Goal: Task Accomplishment & Management: Use online tool/utility

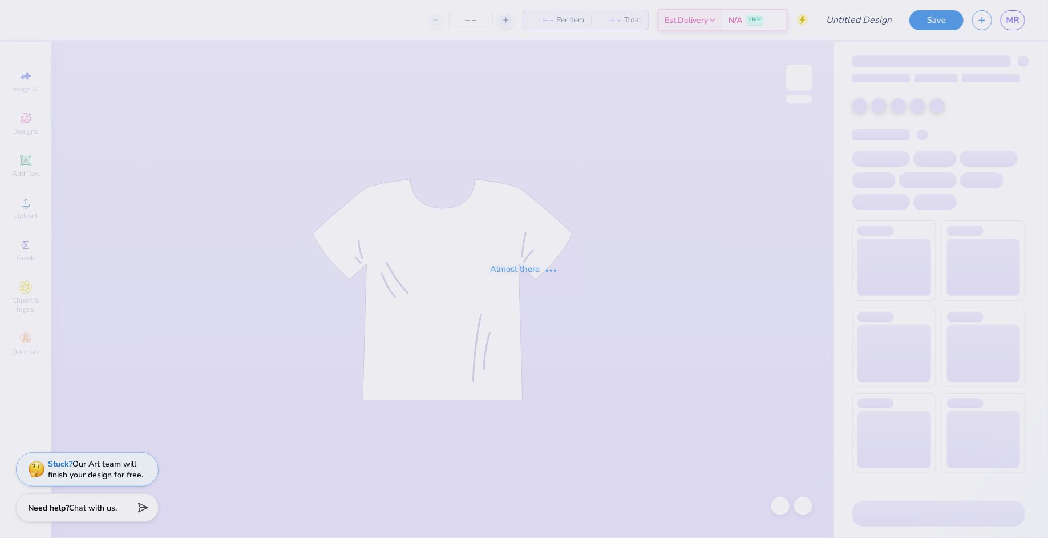
type input "anchorsplash"
type input "200"
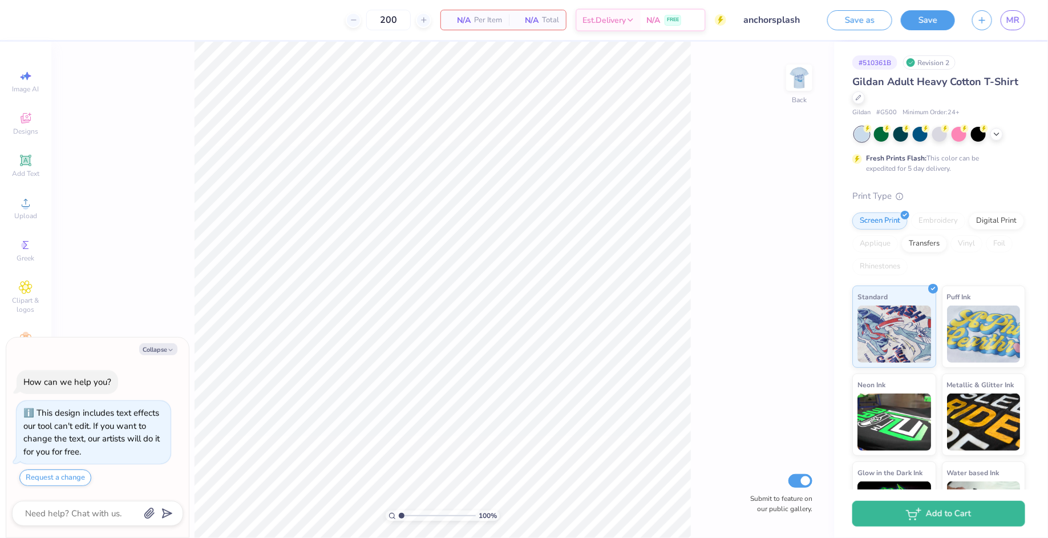
type textarea "x"
drag, startPoint x: 402, startPoint y: 515, endPoint x: 425, endPoint y: 511, distance: 23.6
click at [425, 510] on input "range" at bounding box center [437, 515] width 77 height 10
drag, startPoint x: 427, startPoint y: 514, endPoint x: 454, endPoint y: 513, distance: 26.8
type input "7.9"
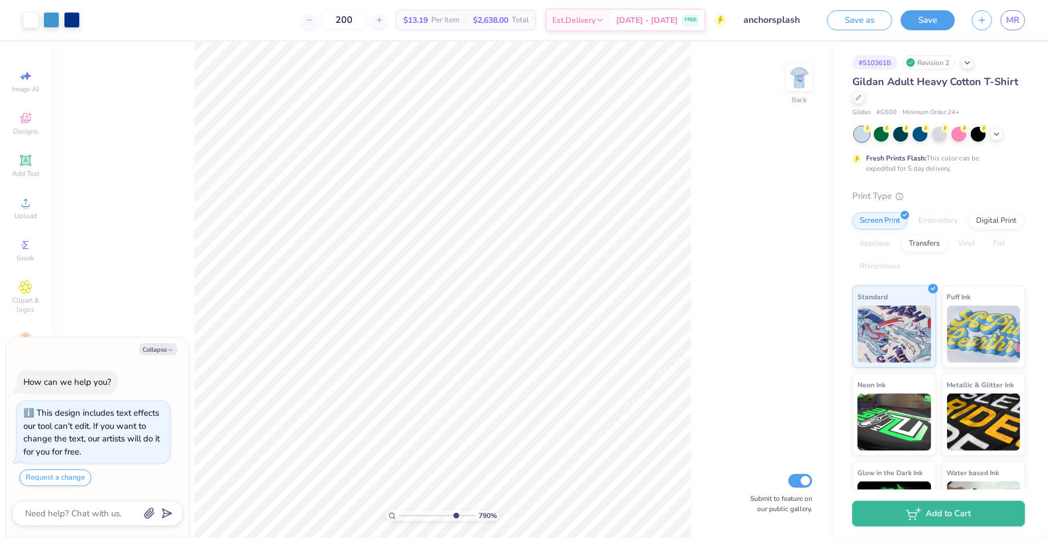
click at [454, 513] on input "range" at bounding box center [437, 515] width 77 height 10
type textarea "x"
type input "1"
click at [511, 417] on li "Ungroup" at bounding box center [532, 425] width 90 height 22
type textarea "x"
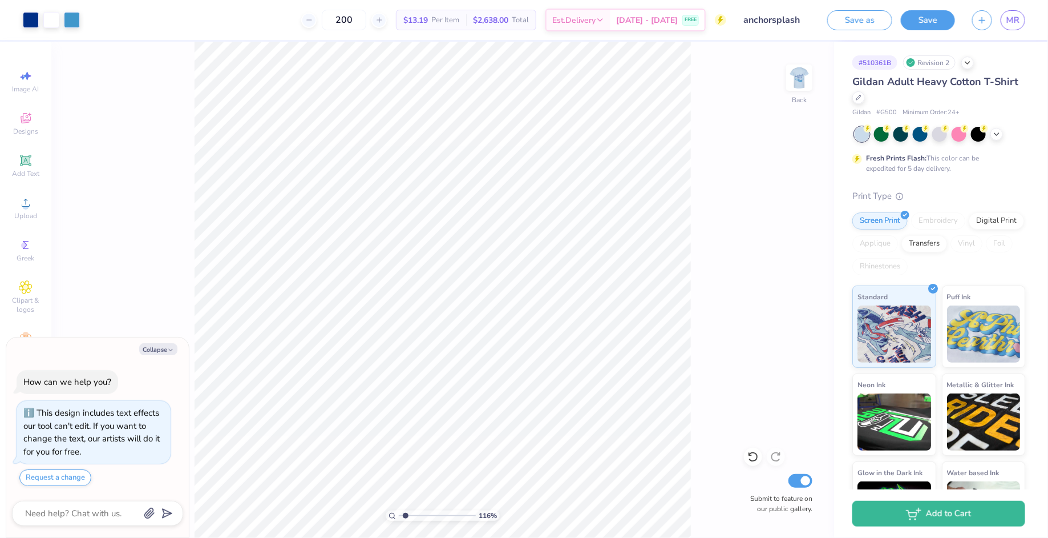
drag, startPoint x: 402, startPoint y: 514, endPoint x: 407, endPoint y: 510, distance: 6.5
click at [407, 510] on input "range" at bounding box center [437, 515] width 77 height 10
drag, startPoint x: 409, startPoint y: 513, endPoint x: 437, endPoint y: 508, distance: 28.4
click at [437, 510] on input "range" at bounding box center [437, 515] width 77 height 10
drag, startPoint x: 437, startPoint y: 514, endPoint x: 458, endPoint y: 511, distance: 21.3
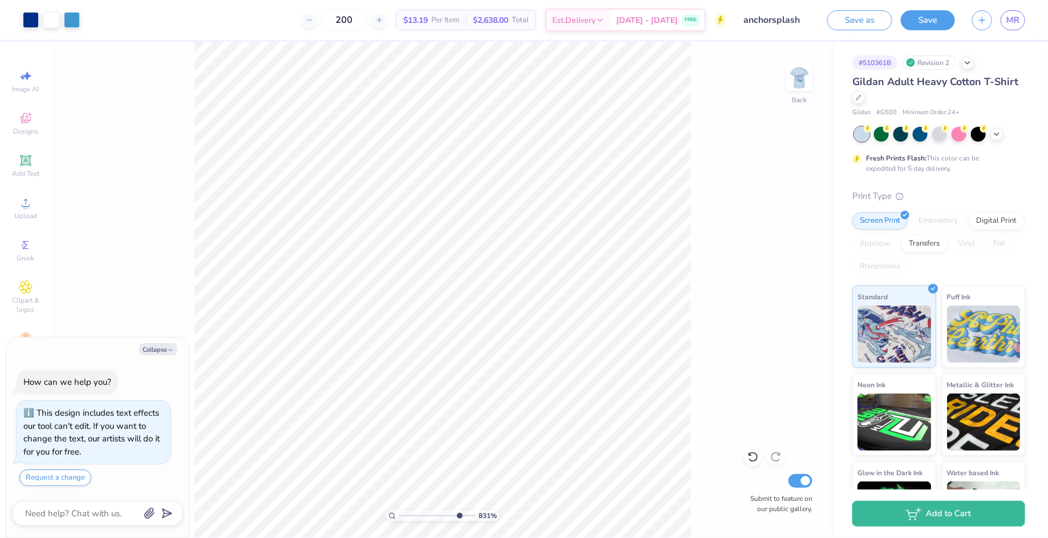
type input "8.31"
click at [458, 511] on input "range" at bounding box center [437, 515] width 77 height 10
click at [51, 21] on div at bounding box center [51, 19] width 16 height 16
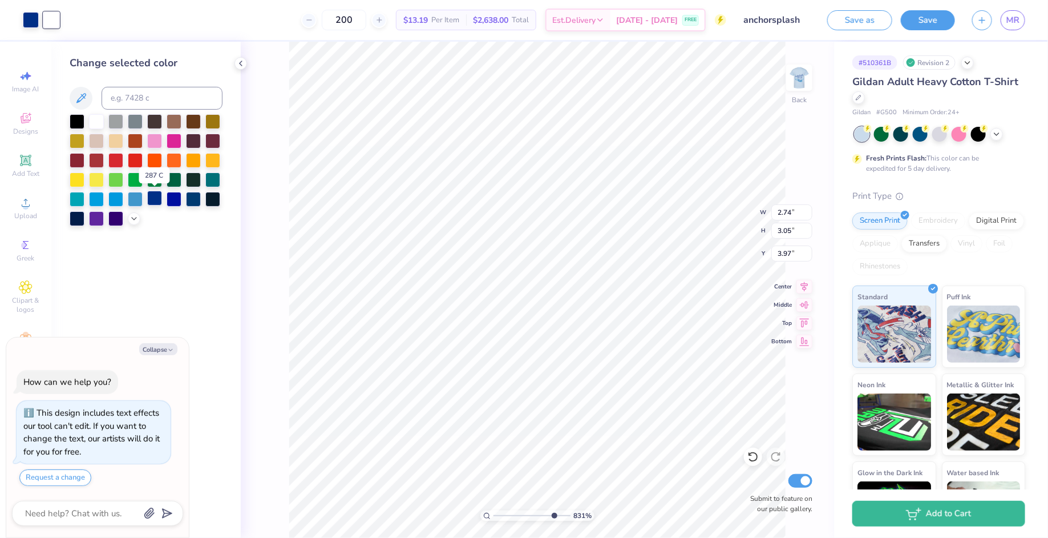
click at [151, 196] on div at bounding box center [154, 198] width 15 height 15
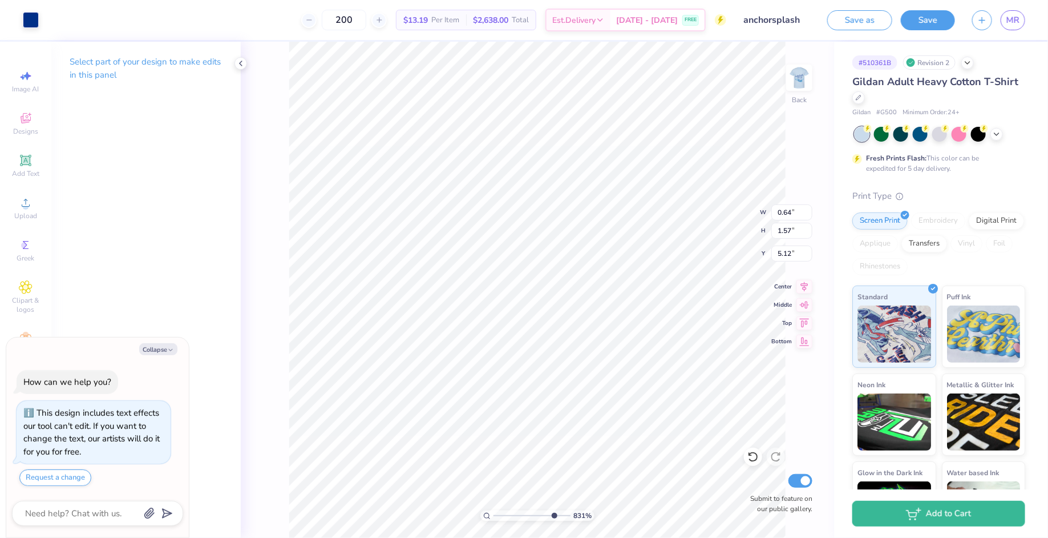
type textarea "x"
type input "5.27"
click at [753, 458] on icon at bounding box center [753, 456] width 11 height 11
type textarea "x"
type input "5.12"
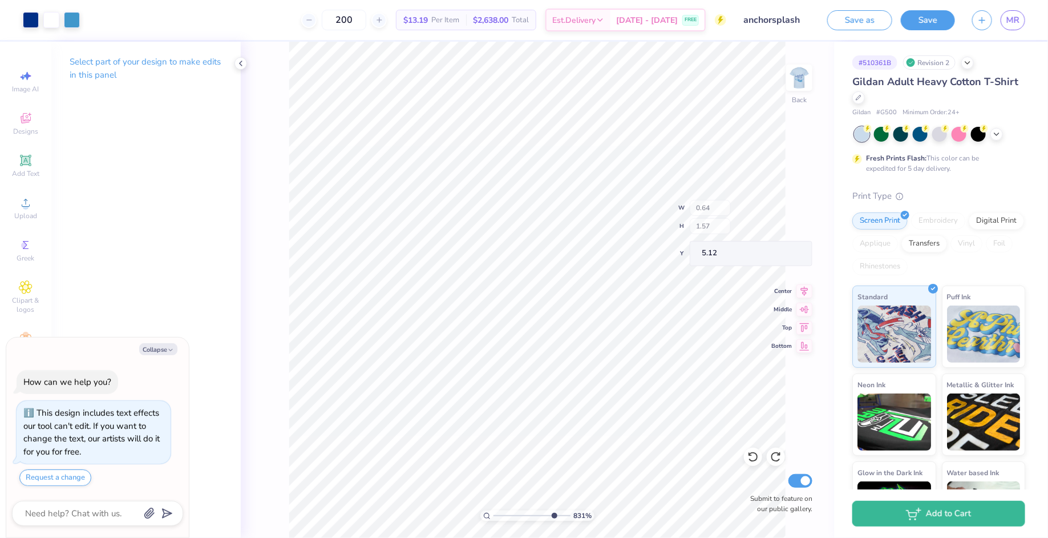
type textarea "x"
type input "2.32"
type input "3.05"
type input "3.97"
click at [51, 17] on div at bounding box center [51, 19] width 16 height 16
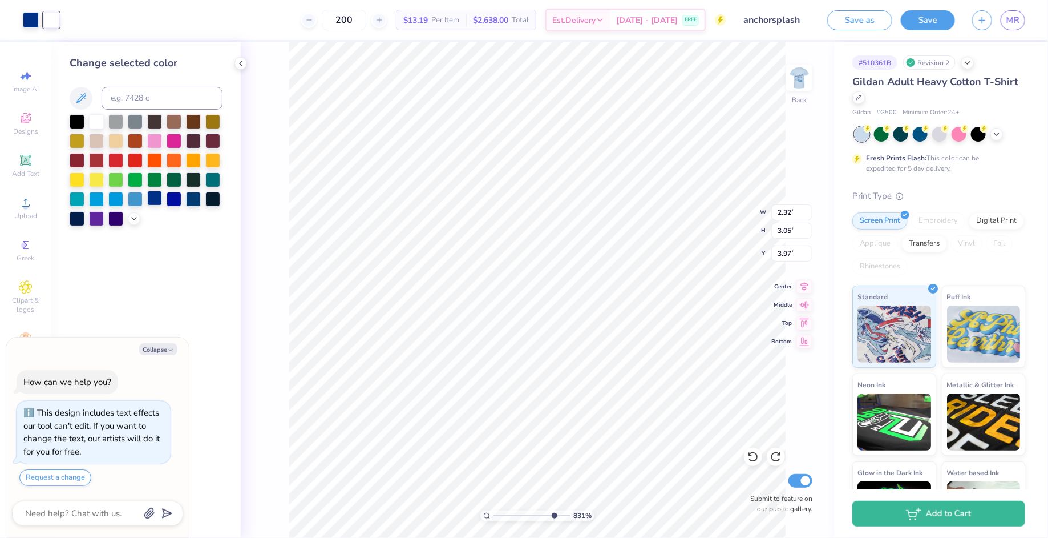
click at [153, 194] on div at bounding box center [154, 198] width 15 height 15
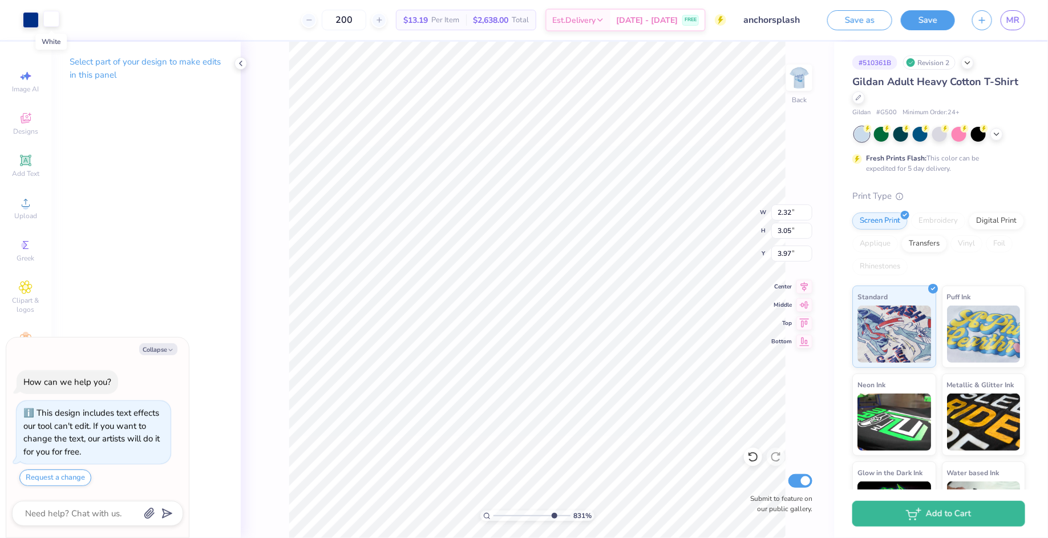
click at [51, 15] on div at bounding box center [51, 19] width 16 height 16
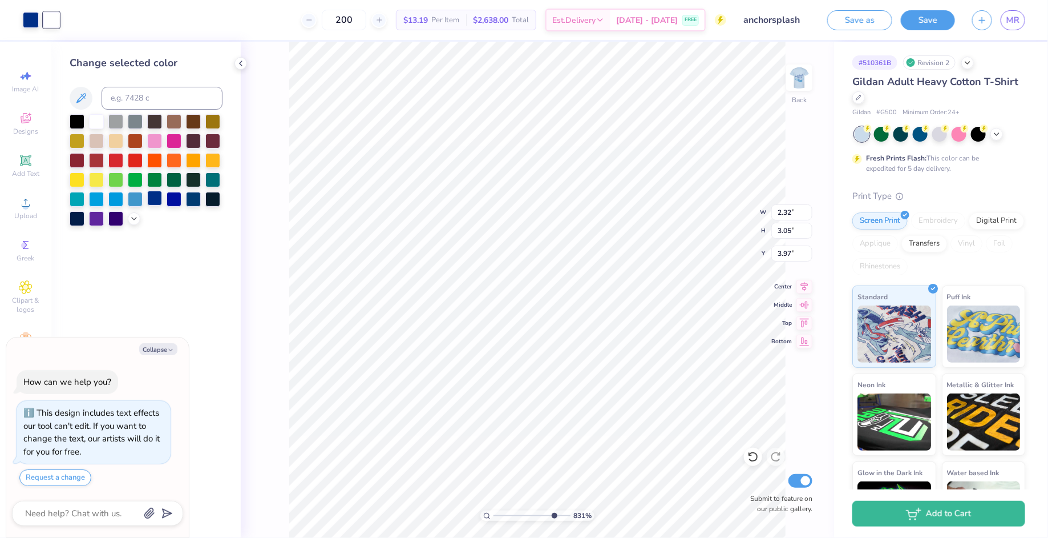
click at [150, 196] on div at bounding box center [154, 198] width 15 height 15
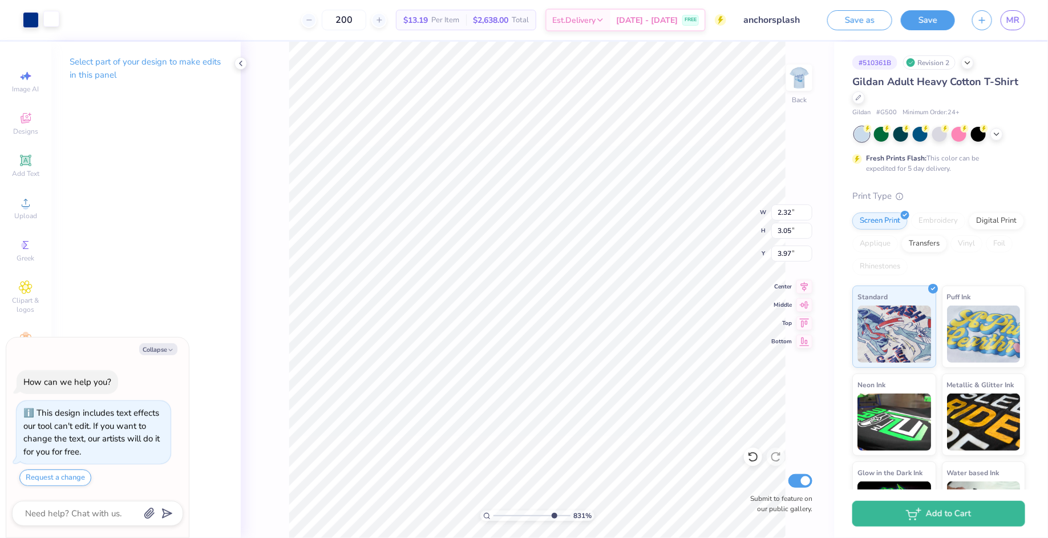
click at [57, 21] on div at bounding box center [51, 19] width 16 height 16
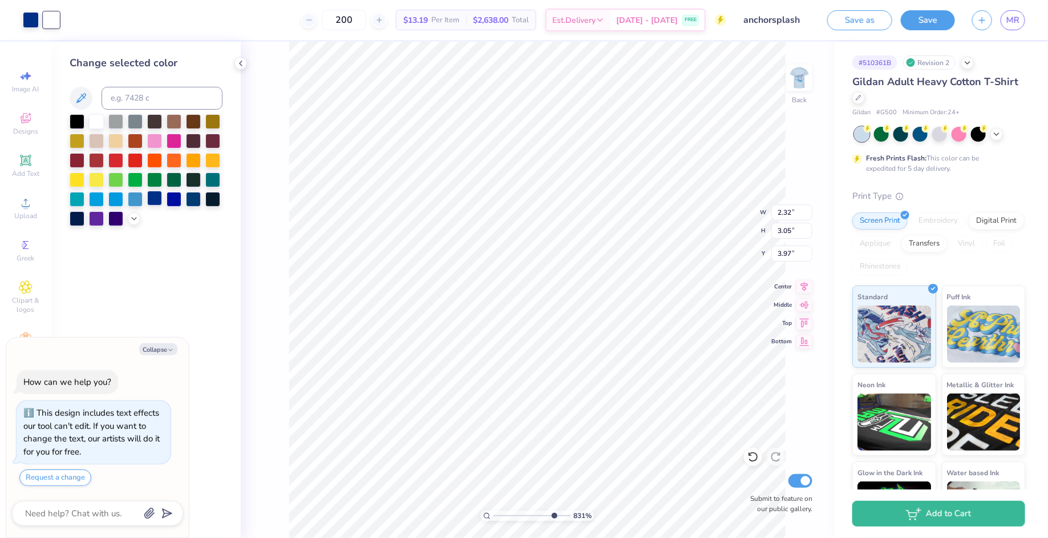
click at [153, 198] on div at bounding box center [154, 198] width 15 height 15
type textarea "x"
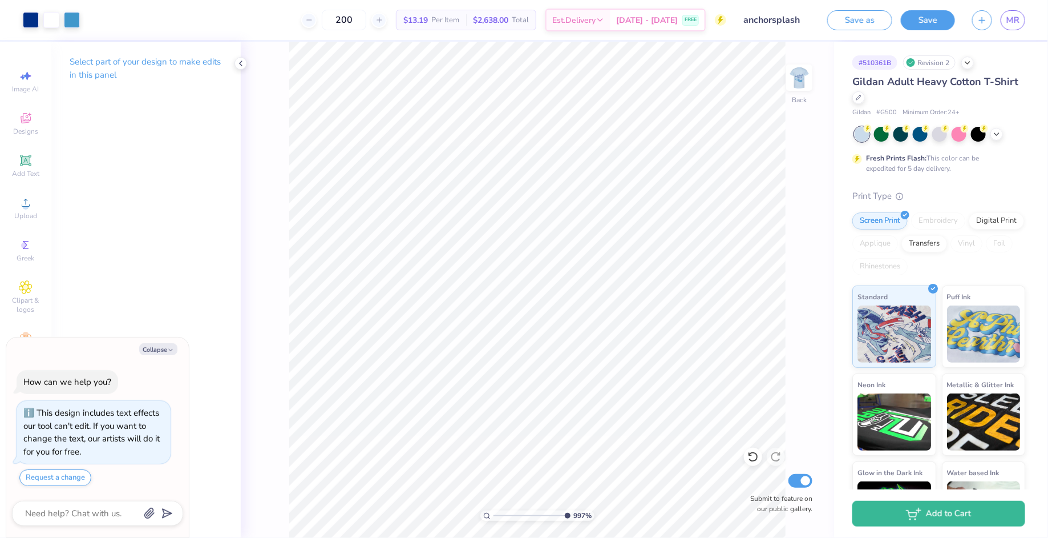
drag, startPoint x: 552, startPoint y: 516, endPoint x: 567, endPoint y: 516, distance: 14.3
type input "10"
click at [567, 516] on input "range" at bounding box center [532, 515] width 77 height 10
click at [28, 17] on div at bounding box center [31, 19] width 16 height 16
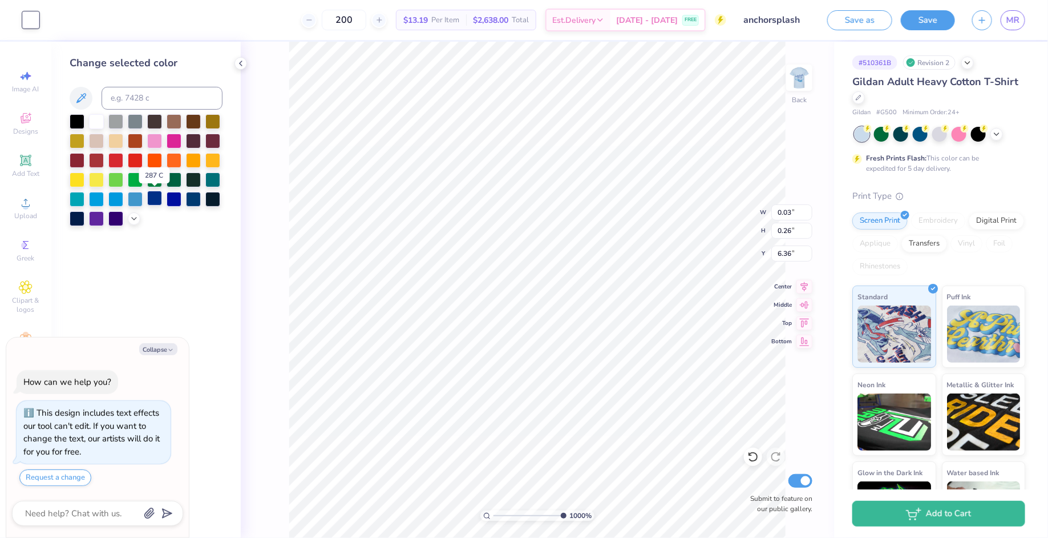
click at [155, 199] on div at bounding box center [154, 198] width 15 height 15
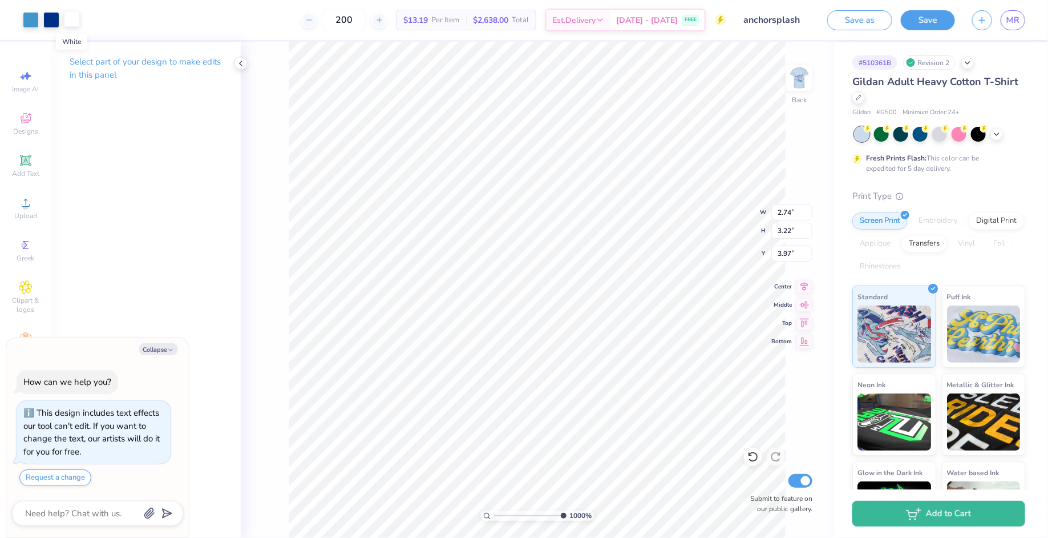
click at [67, 19] on div at bounding box center [72, 19] width 16 height 16
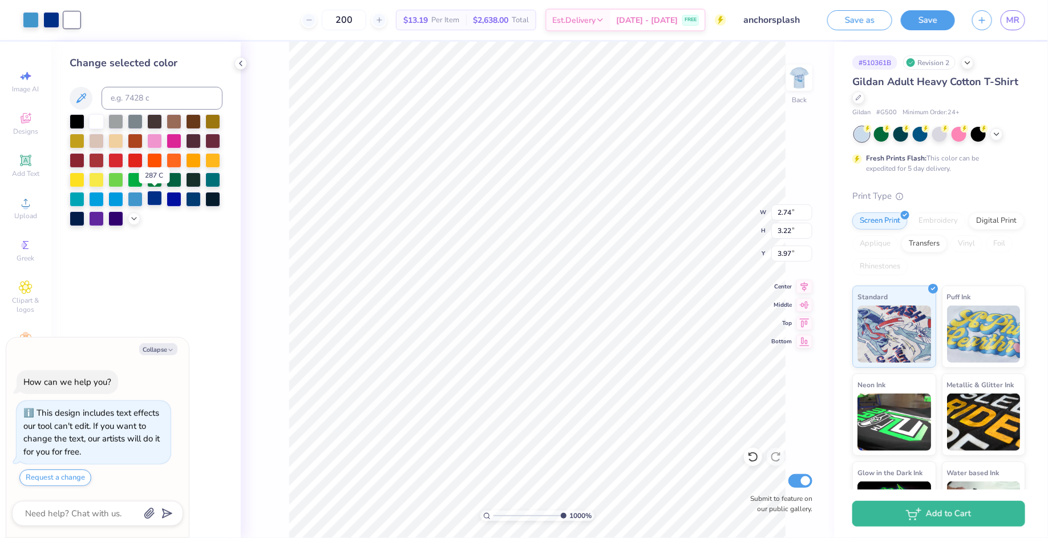
click at [156, 200] on div at bounding box center [154, 198] width 15 height 15
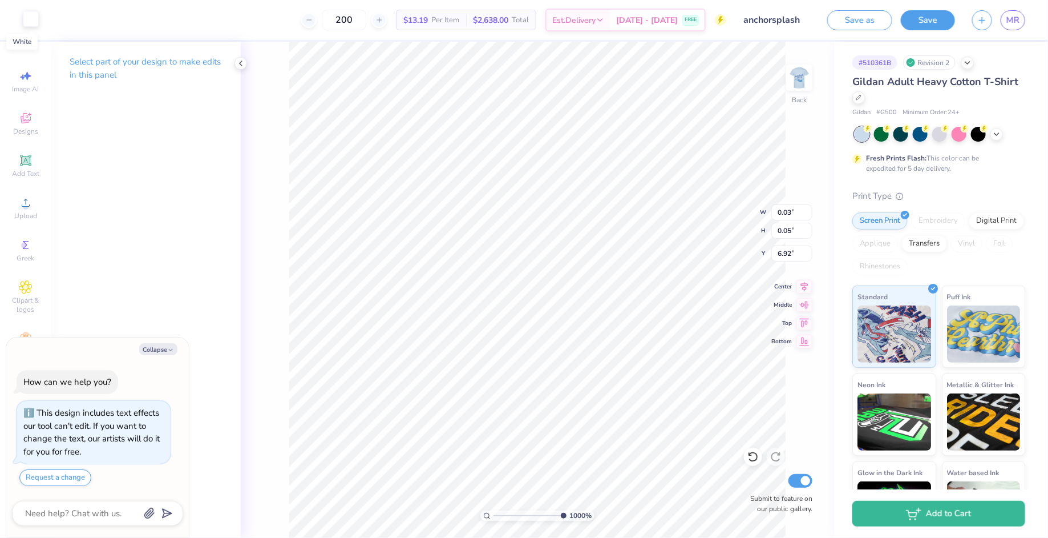
click at [32, 16] on div at bounding box center [31, 19] width 16 height 16
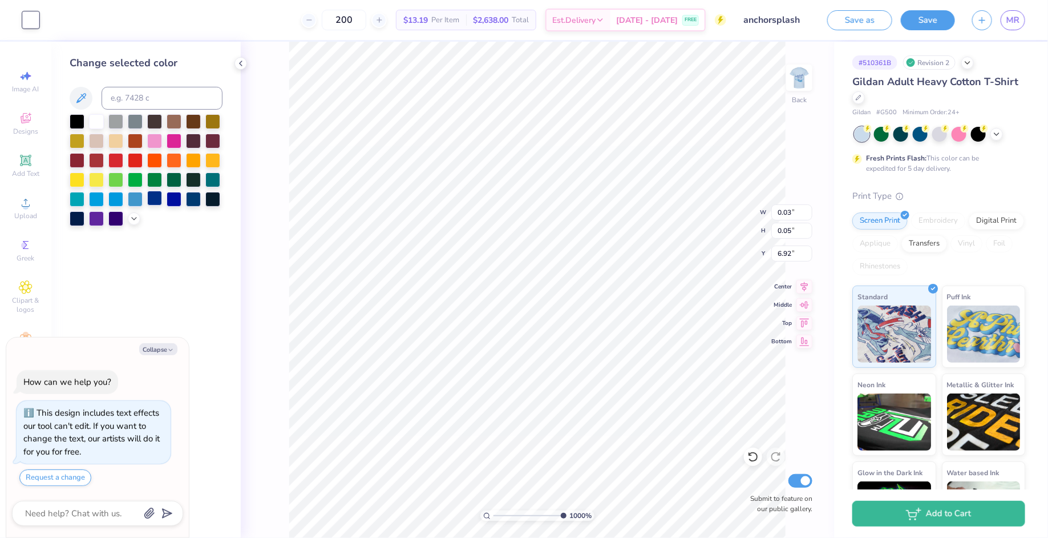
click at [151, 199] on div at bounding box center [154, 198] width 15 height 15
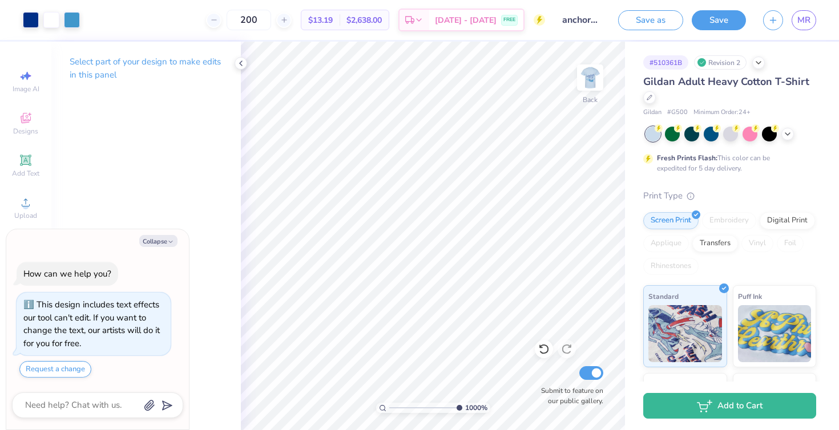
type textarea "x"
drag, startPoint x: 389, startPoint y: 407, endPoint x: 489, endPoint y: 388, distance: 101.9
type input "10"
click at [462, 403] on input "range" at bounding box center [425, 408] width 73 height 10
type textarea "x"
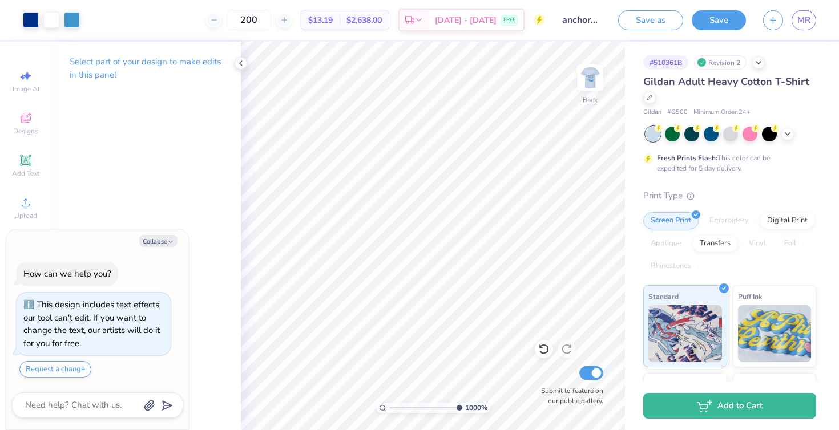
type input "1"
click at [544, 349] on icon at bounding box center [543, 349] width 11 height 11
type textarea "x"
drag, startPoint x: 392, startPoint y: 406, endPoint x: 510, endPoint y: 380, distance: 120.3
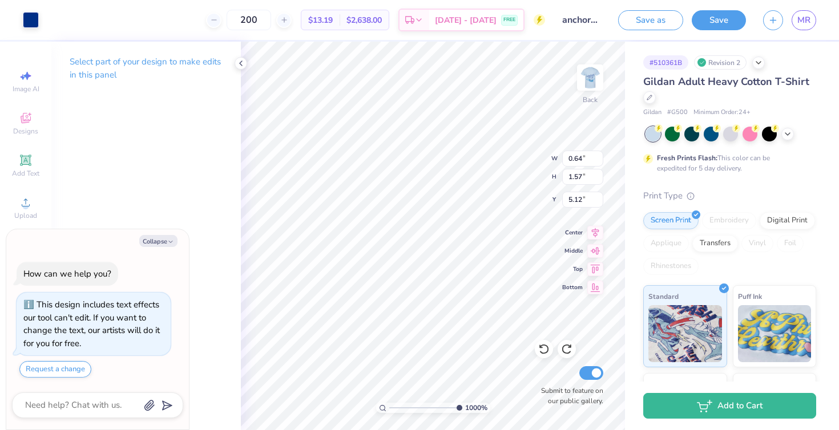
type input "10"
click at [462, 403] on input "range" at bounding box center [425, 408] width 73 height 10
click at [547, 349] on icon at bounding box center [543, 349] width 11 height 11
click at [564, 349] on icon at bounding box center [566, 349] width 11 height 11
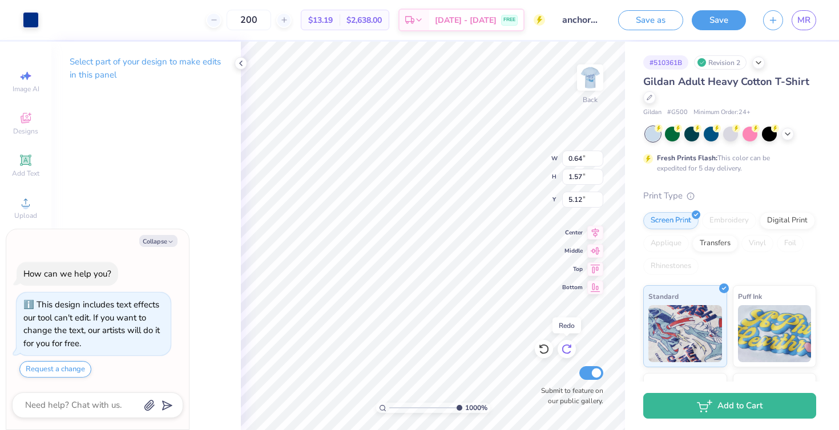
click at [564, 349] on icon at bounding box center [566, 349] width 11 height 11
click at [29, 25] on div at bounding box center [31, 19] width 16 height 16
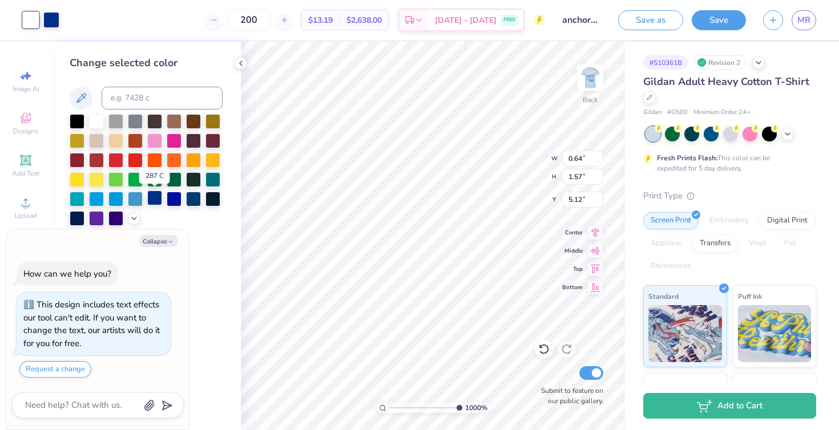
click at [151, 195] on div at bounding box center [154, 198] width 15 height 15
type textarea "x"
type input "1.03"
type input "0.84"
type input "5.85"
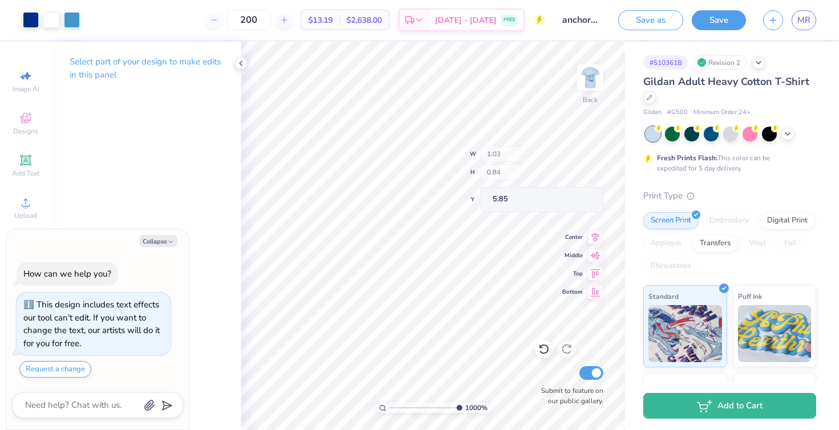
type textarea "x"
type input "0.64"
type input "1.57"
type input "5.12"
click at [52, 22] on div at bounding box center [51, 19] width 16 height 16
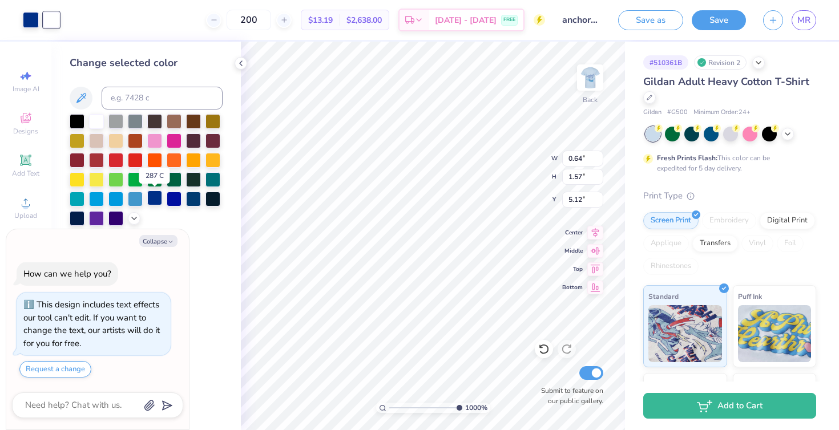
click at [152, 196] on div at bounding box center [154, 198] width 15 height 15
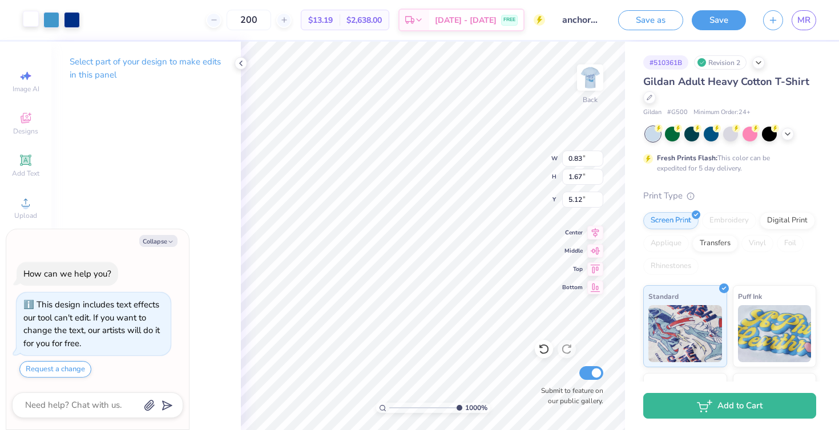
click at [34, 22] on div at bounding box center [31, 19] width 16 height 16
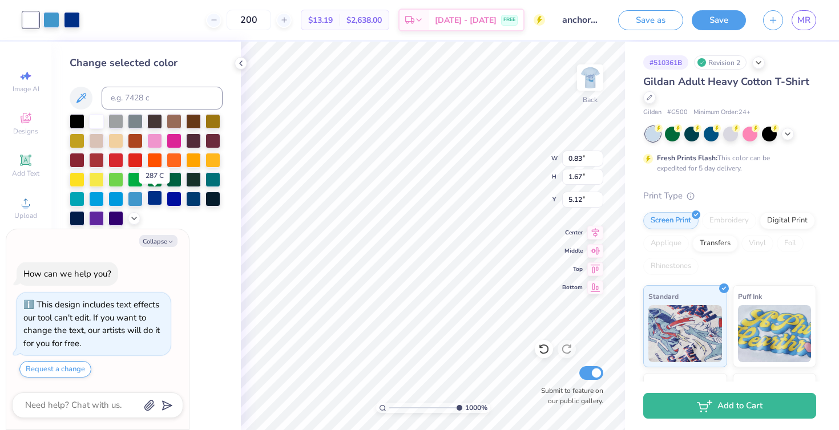
click at [150, 197] on div at bounding box center [154, 198] width 15 height 15
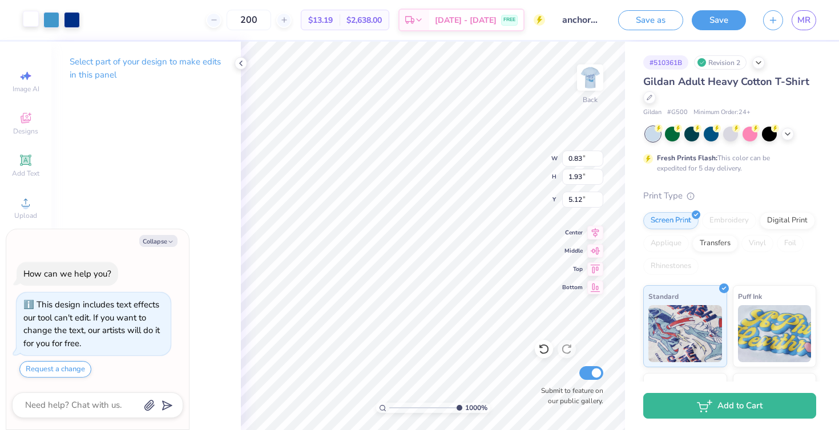
click at [27, 23] on div at bounding box center [31, 19] width 16 height 16
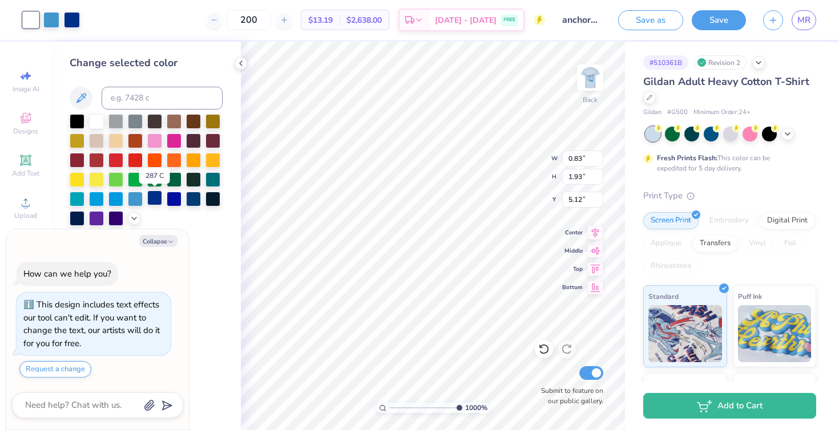
click at [154, 199] on div at bounding box center [154, 198] width 15 height 15
type textarea "x"
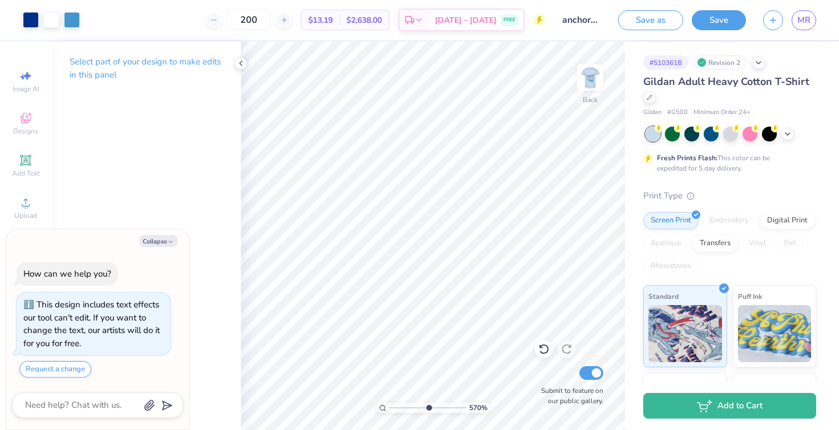
drag, startPoint x: 457, startPoint y: 405, endPoint x: 427, endPoint y: 401, distance: 29.3
click at [427, 403] on input "range" at bounding box center [427, 408] width 77 height 10
drag, startPoint x: 428, startPoint y: 406, endPoint x: 495, endPoint y: 394, distance: 67.8
type input "10"
click at [462, 403] on input "range" at bounding box center [425, 408] width 73 height 10
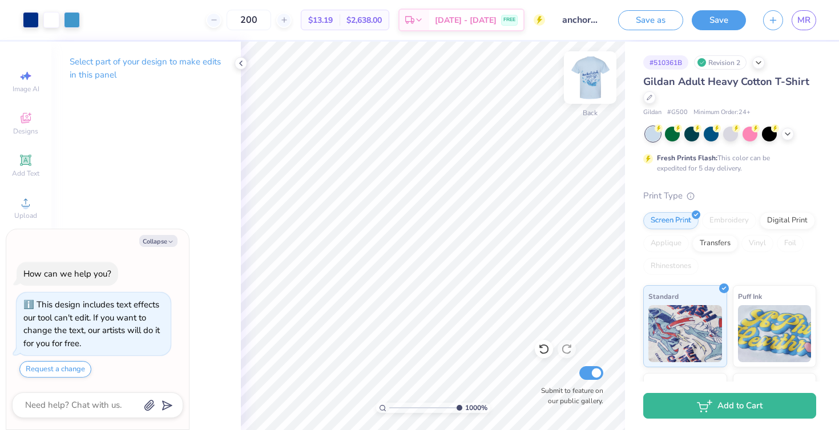
click at [591, 72] on img at bounding box center [590, 78] width 46 height 46
type textarea "x"
drag, startPoint x: 455, startPoint y: 406, endPoint x: 419, endPoint y: 412, distance: 36.5
type input "4.67"
click at [419, 412] on input "range" at bounding box center [427, 408] width 77 height 10
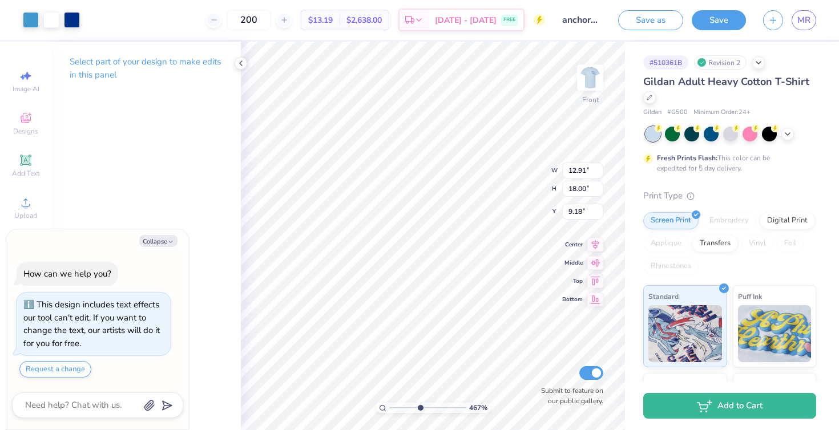
type textarea "x"
type input "9.89"
click at [547, 352] on icon at bounding box center [543, 349] width 11 height 11
type textarea "x"
type input "9.41"
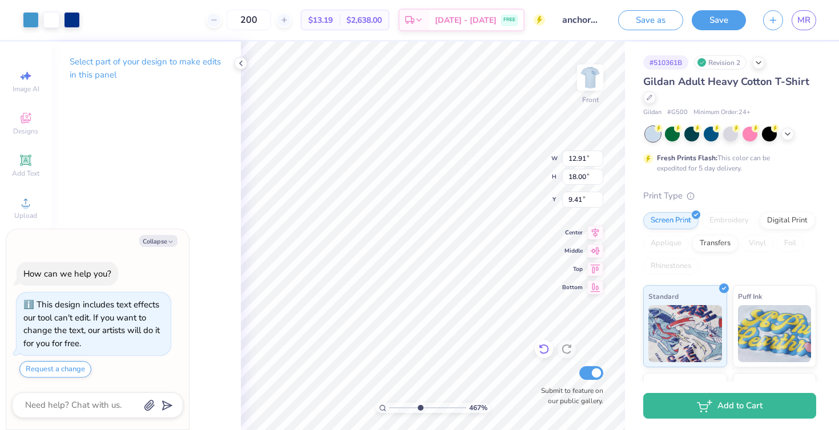
click at [543, 346] on icon at bounding box center [543, 349] width 11 height 11
type textarea "x"
type input "9.18"
drag, startPoint x: 421, startPoint y: 407, endPoint x: 340, endPoint y: 407, distance: 80.5
type input "1"
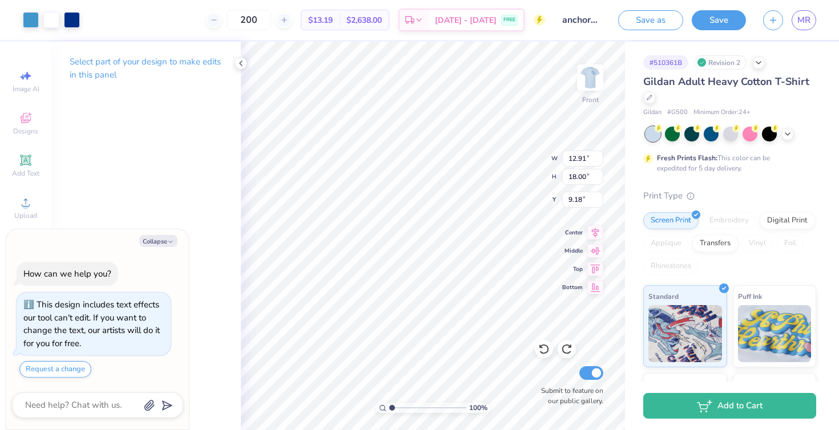
click at [389, 407] on input "range" at bounding box center [427, 408] width 77 height 10
type textarea "x"
drag, startPoint x: 391, startPoint y: 406, endPoint x: 447, endPoint y: 402, distance: 56.6
type input "8.28"
click at [447, 403] on input "range" at bounding box center [427, 408] width 77 height 10
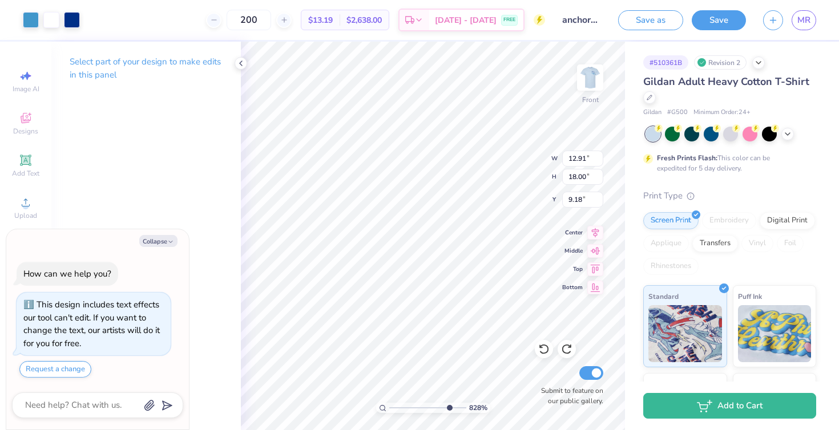
type textarea "x"
type input "9.86"
click at [541, 351] on icon at bounding box center [543, 349] width 11 height 11
type textarea "x"
type input "9.18"
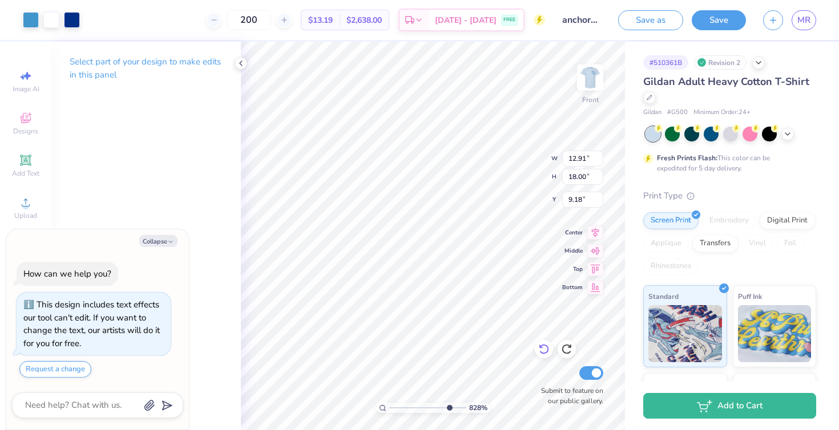
type textarea "x"
drag, startPoint x: 447, startPoint y: 409, endPoint x: 400, endPoint y: 401, distance: 47.9
type input "2.1"
click at [400, 403] on input "range" at bounding box center [427, 408] width 77 height 10
click at [447, 323] on li "Ungroup" at bounding box center [476, 327] width 90 height 22
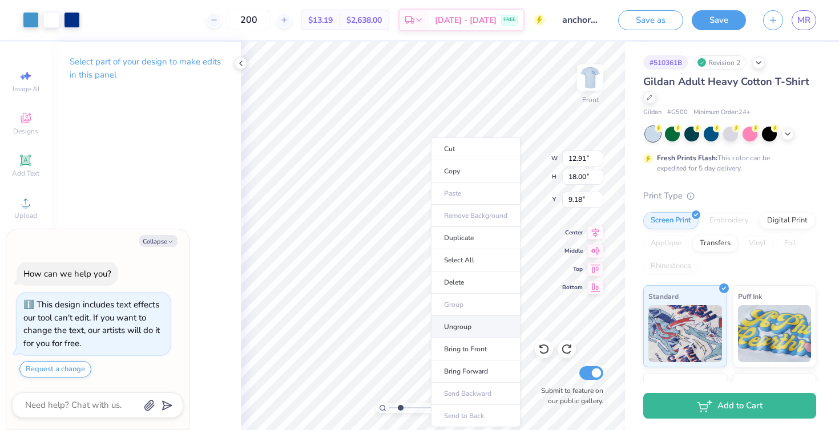
type textarea "x"
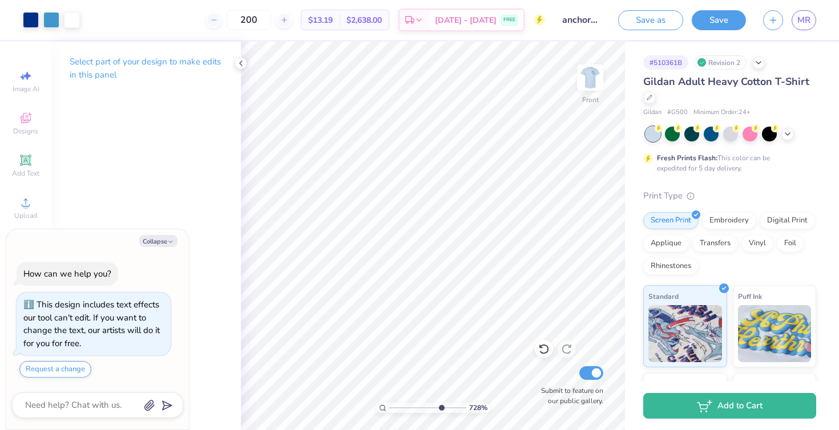
drag, startPoint x: 400, startPoint y: 408, endPoint x: 439, endPoint y: 404, distance: 40.2
type input "7.28"
click at [439, 404] on input "range" at bounding box center [427, 408] width 77 height 10
click at [36, 22] on div at bounding box center [31, 19] width 16 height 16
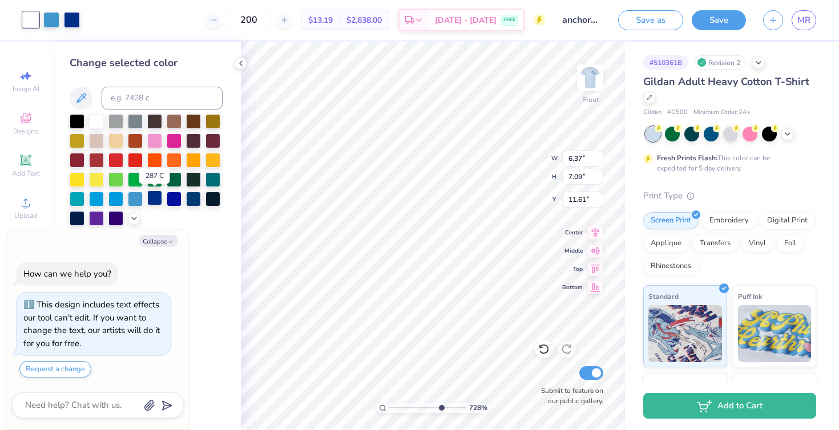
click at [155, 199] on div at bounding box center [154, 198] width 15 height 15
type textarea "x"
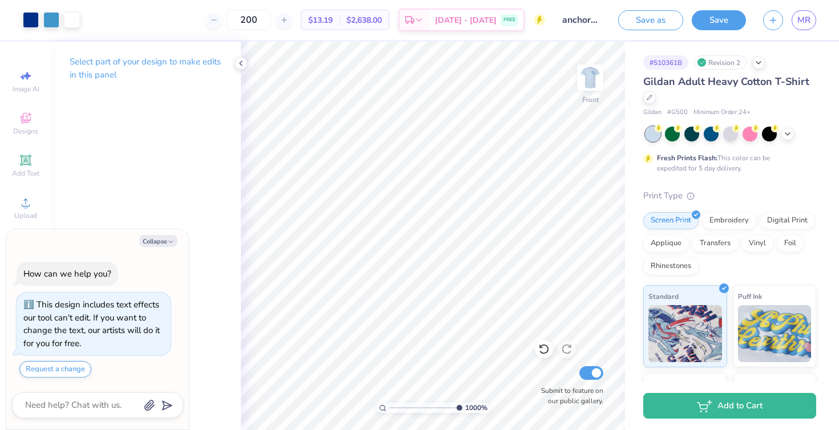
drag, startPoint x: 441, startPoint y: 408, endPoint x: 493, endPoint y: 404, distance: 52.1
type input "10"
click at [462, 404] on input "range" at bounding box center [425, 408] width 73 height 10
type textarea "x"
type input "1.50"
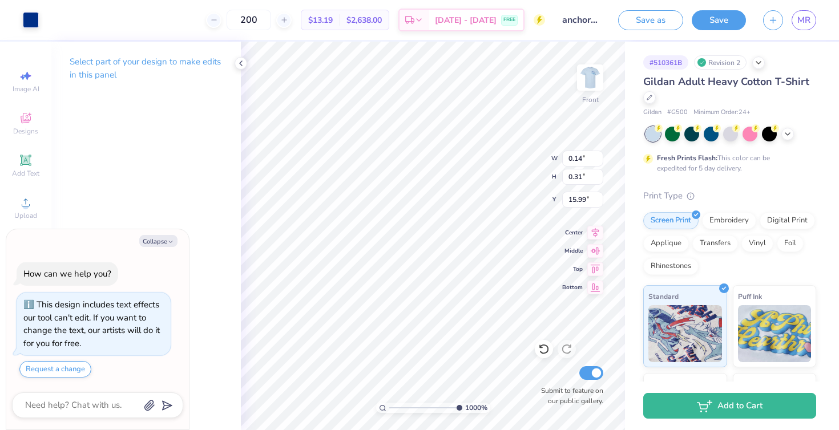
type input "3.65"
type input "14.29"
type textarea "x"
type input "14.44"
click at [547, 350] on icon at bounding box center [543, 349] width 11 height 11
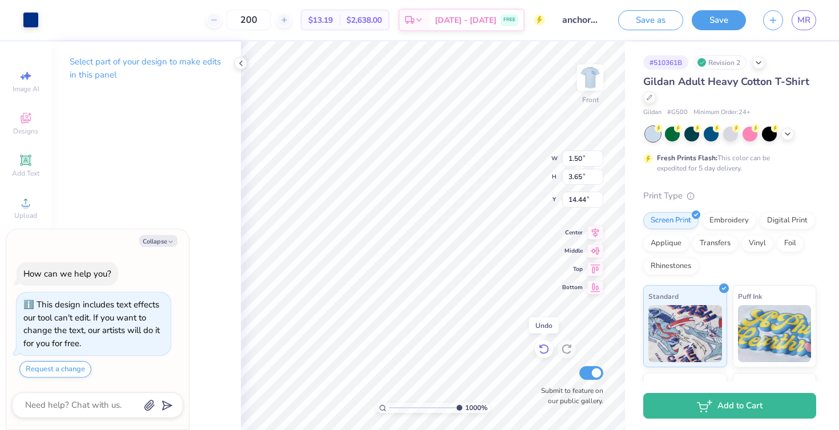
type textarea "x"
type input "14.29"
click at [525, 152] on div "1000 % Front W 1.50 1.50 " H 3.65 3.65 " Y 14.29 14.29 " Center Middle Top Bott…" at bounding box center [433, 236] width 384 height 389
type textarea "x"
type input "5.38"
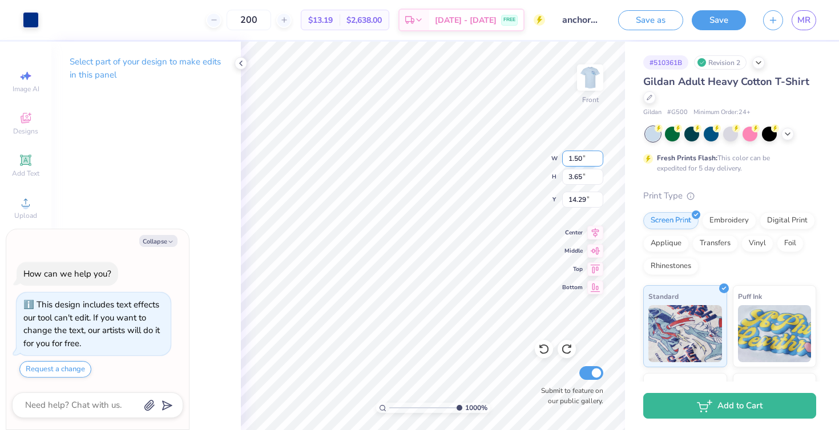
type input "7.09"
type input "11.61"
click at [30, 14] on div at bounding box center [31, 19] width 16 height 16
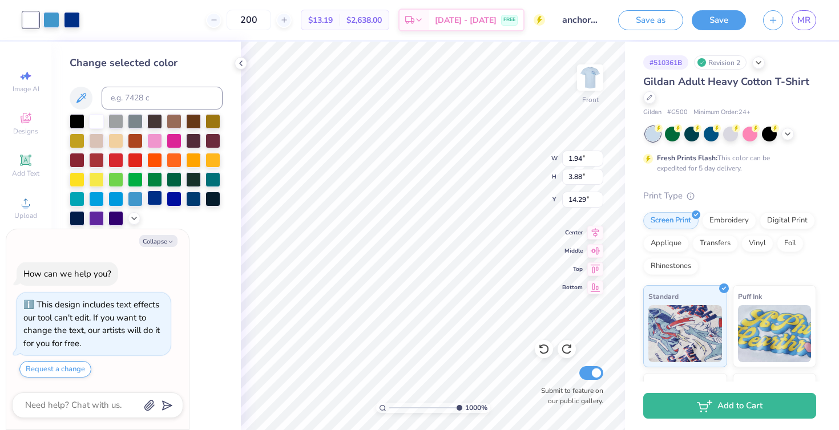
click at [152, 192] on div at bounding box center [154, 198] width 15 height 15
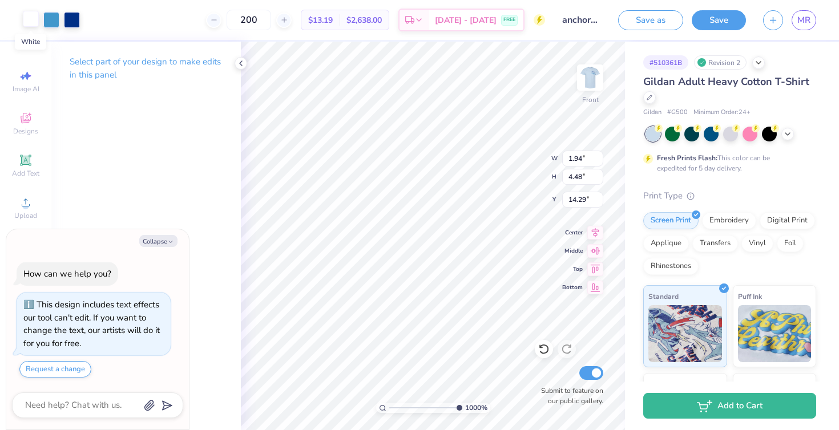
click at [31, 19] on div at bounding box center [31, 19] width 16 height 16
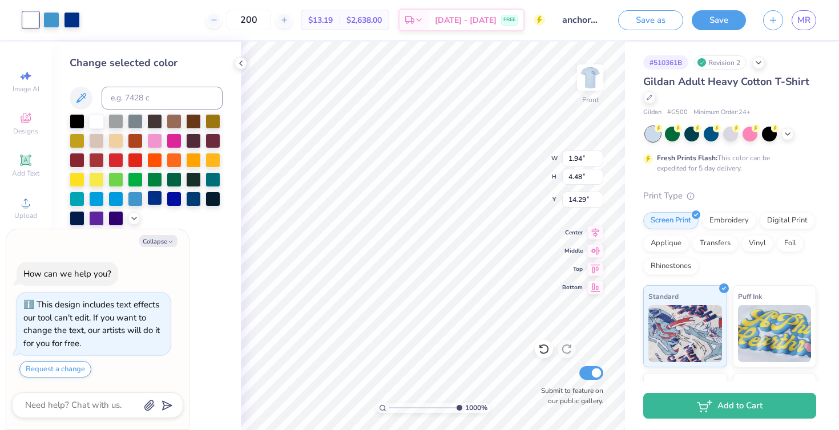
click at [152, 196] on div at bounding box center [154, 198] width 15 height 15
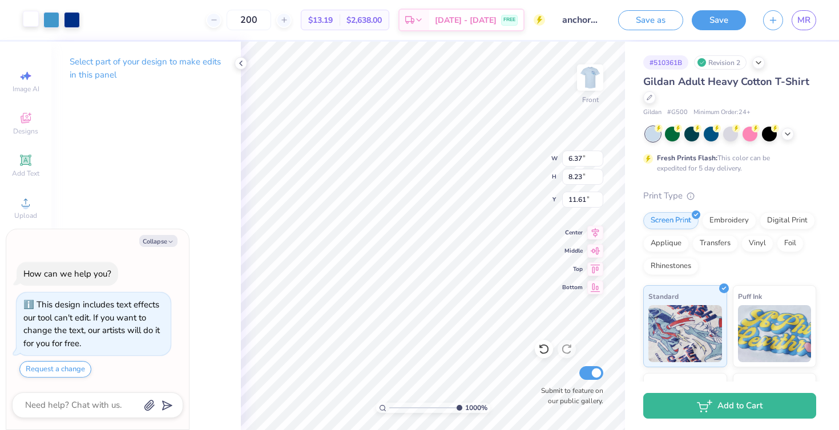
click at [30, 17] on div at bounding box center [31, 19] width 16 height 16
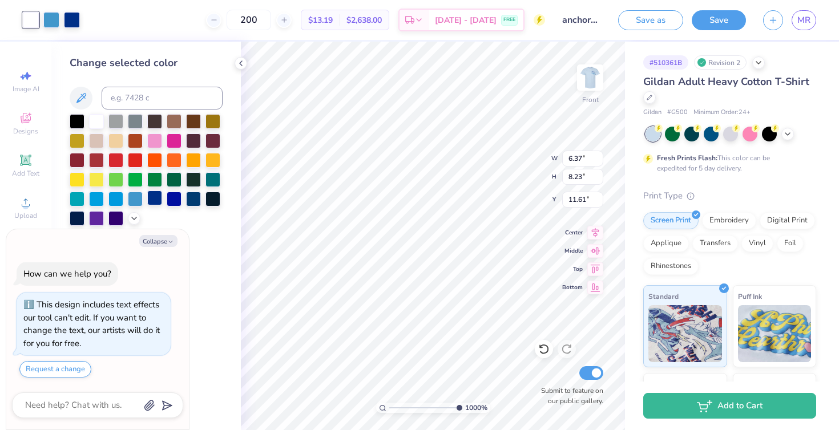
click at [151, 201] on div at bounding box center [154, 198] width 15 height 15
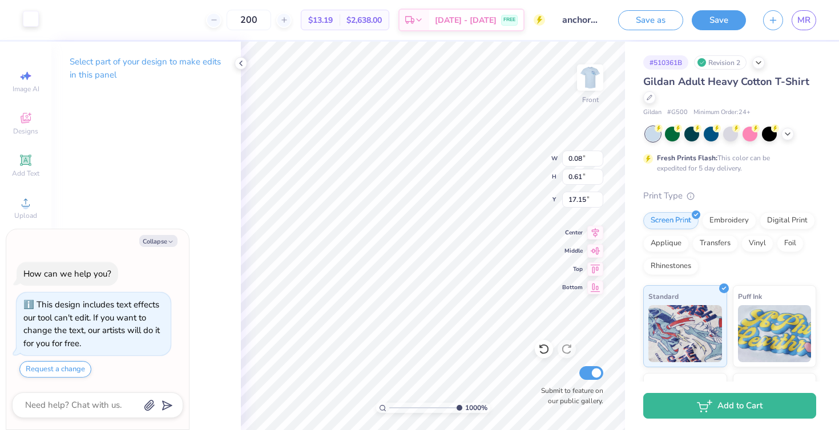
click at [30, 20] on div at bounding box center [31, 19] width 16 height 16
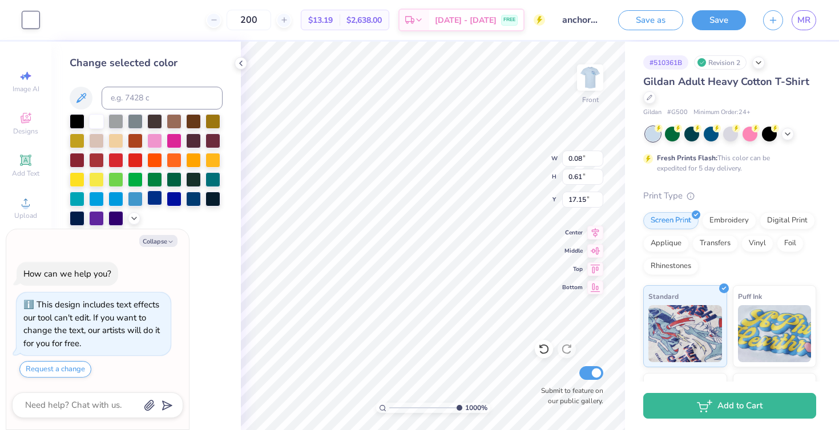
click at [152, 200] on div at bounding box center [154, 198] width 15 height 15
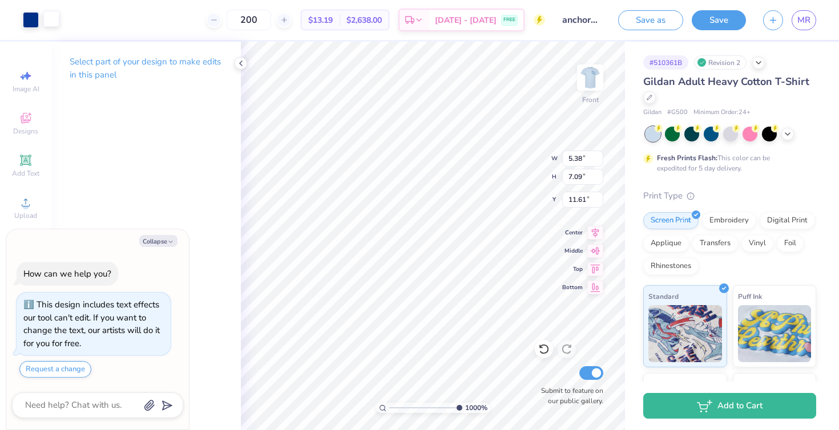
click at [55, 21] on div at bounding box center [51, 19] width 16 height 16
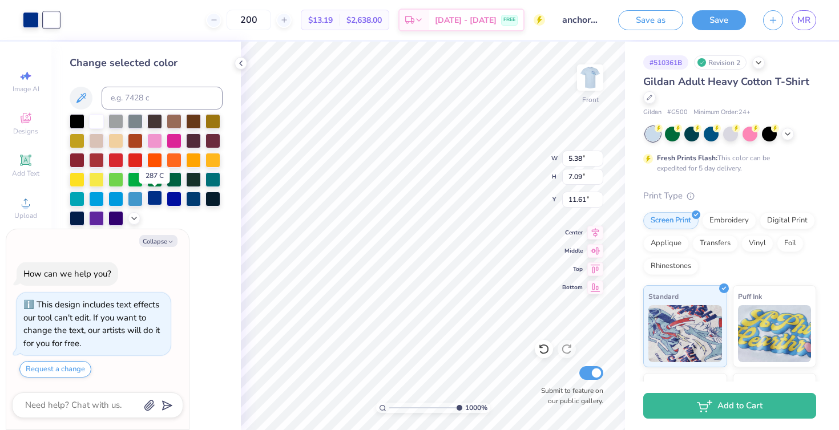
click at [154, 200] on div at bounding box center [154, 198] width 15 height 15
type textarea "x"
type input "12.47"
click at [541, 350] on icon at bounding box center [543, 349] width 11 height 11
type textarea "x"
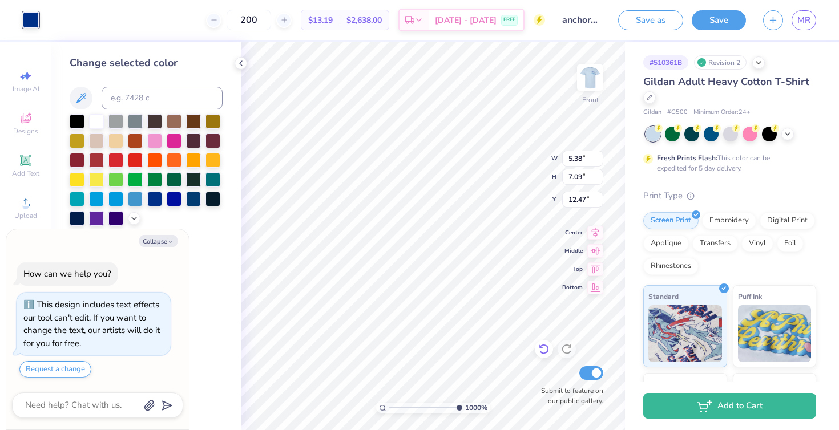
type input "11.61"
click at [541, 350] on icon at bounding box center [543, 349] width 11 height 11
click at [563, 347] on icon at bounding box center [567, 350] width 10 height 10
type textarea "x"
type input "11.62"
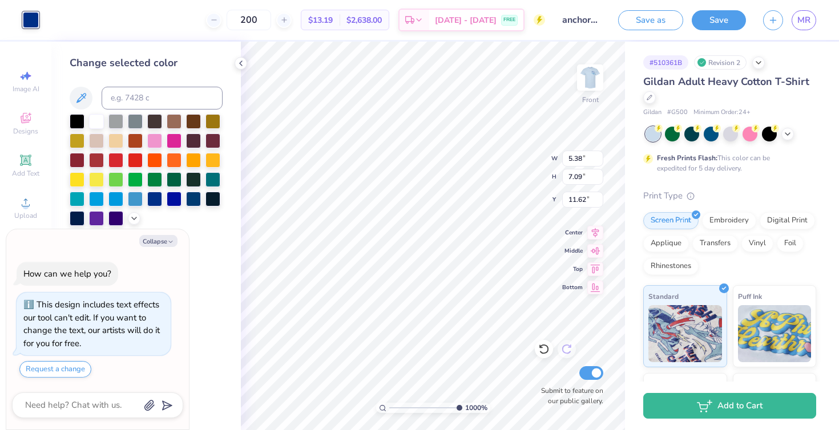
type textarea "x"
type input "11.94"
click at [541, 351] on icon at bounding box center [543, 349] width 11 height 11
type textarea "x"
type input "11.62"
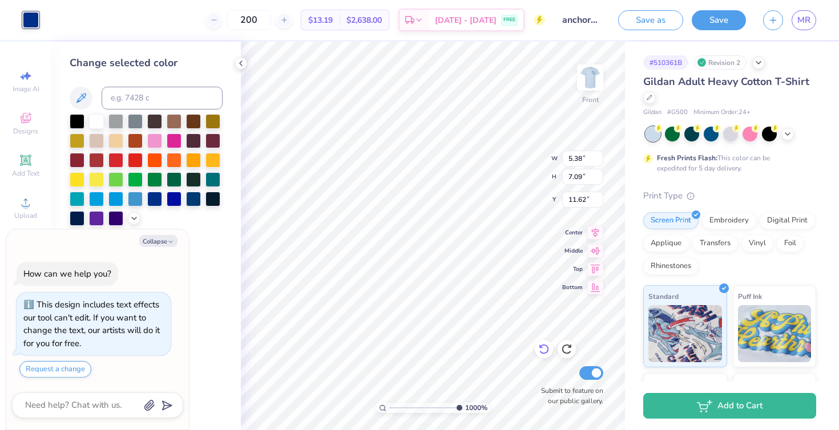
type textarea "x"
type input "11.17"
click at [543, 355] on icon at bounding box center [543, 349] width 11 height 11
type textarea "x"
type input "11.62"
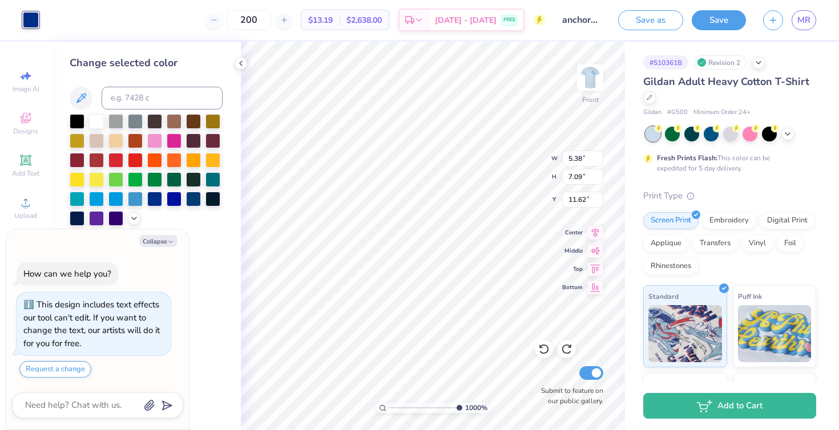
type textarea "x"
drag, startPoint x: 455, startPoint y: 407, endPoint x: 397, endPoint y: 405, distance: 58.3
type input "1.73"
click at [397, 405] on input "range" at bounding box center [427, 408] width 77 height 10
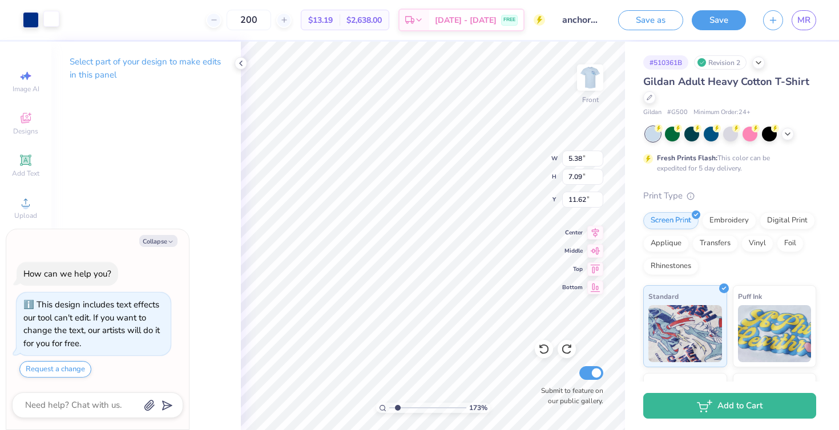
click at [51, 19] on div at bounding box center [51, 19] width 16 height 16
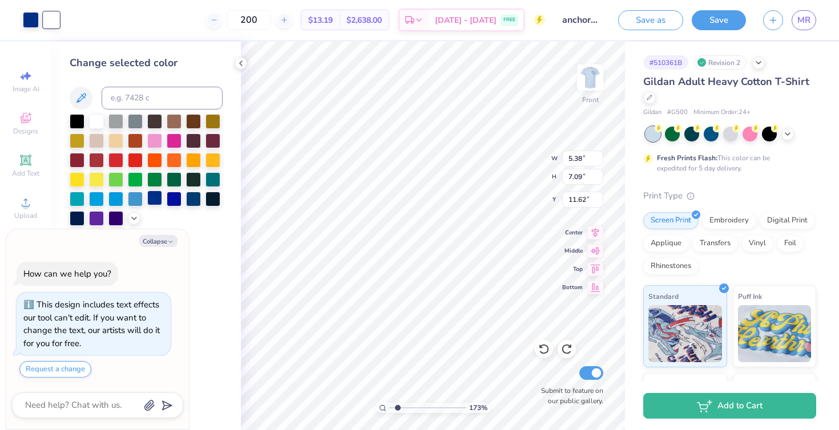
click at [151, 198] on div at bounding box center [154, 198] width 15 height 15
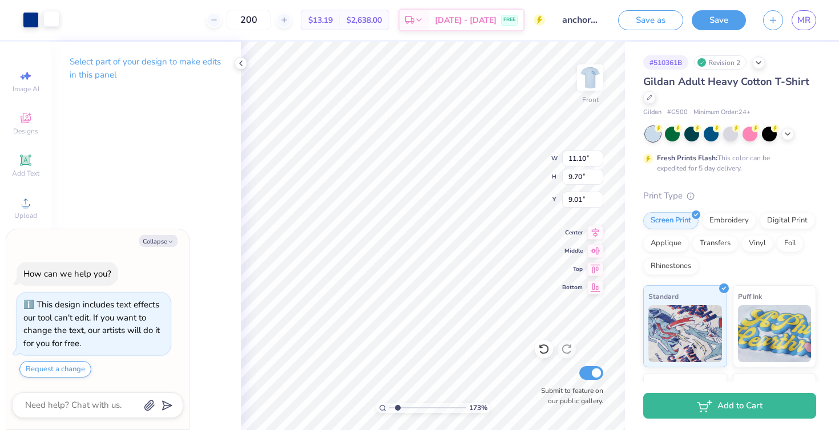
click at [50, 20] on div at bounding box center [51, 19] width 16 height 16
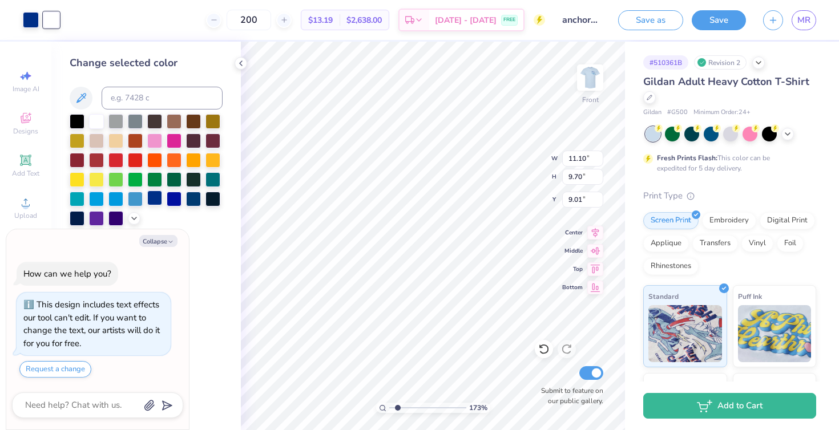
click at [155, 201] on div at bounding box center [154, 198] width 15 height 15
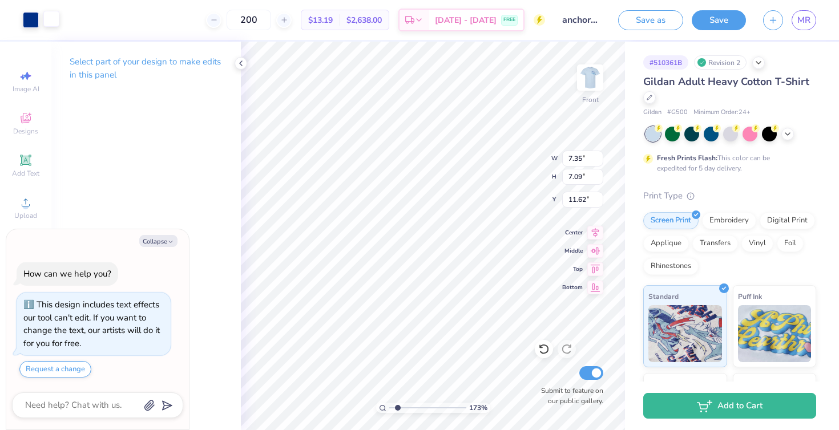
click at [54, 22] on div at bounding box center [51, 19] width 16 height 16
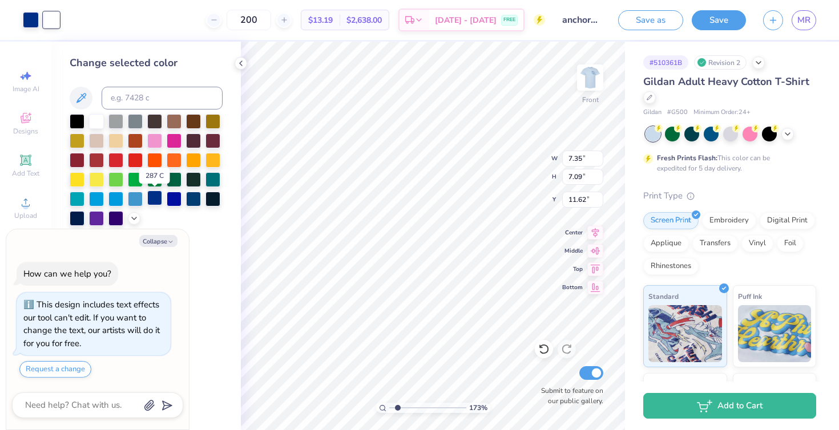
click at [156, 200] on div at bounding box center [154, 198] width 15 height 15
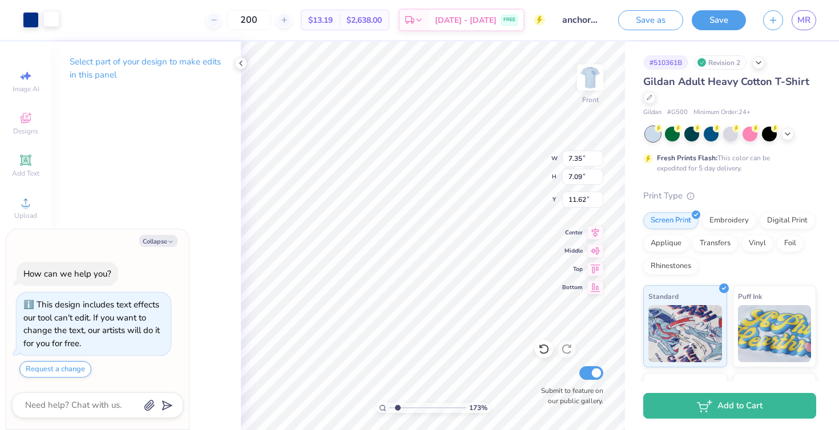
click at [50, 18] on div at bounding box center [51, 19] width 16 height 16
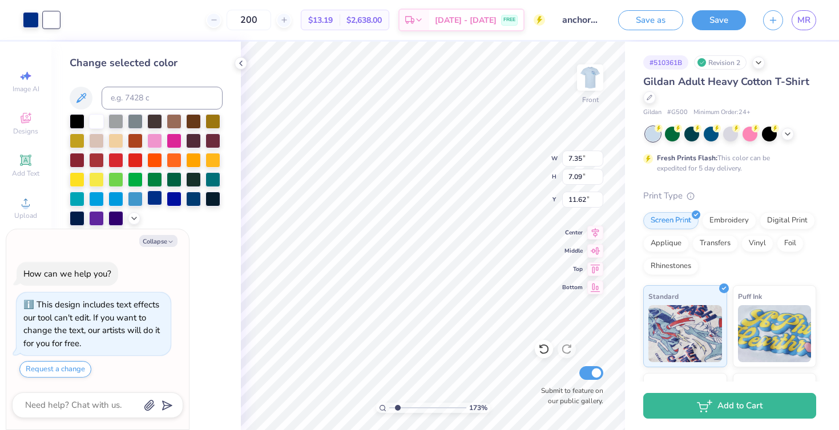
click at [153, 195] on div at bounding box center [154, 198] width 15 height 15
type textarea "x"
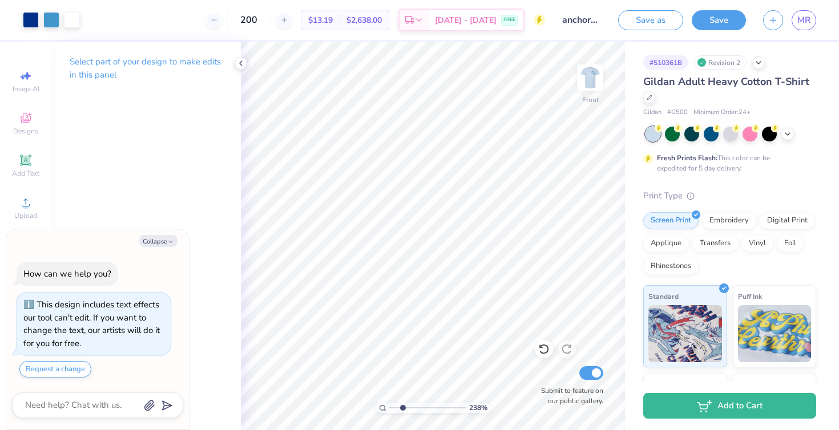
type input "2.46"
click at [403, 403] on input "range" at bounding box center [427, 408] width 77 height 10
click at [239, 59] on icon at bounding box center [240, 63] width 9 height 9
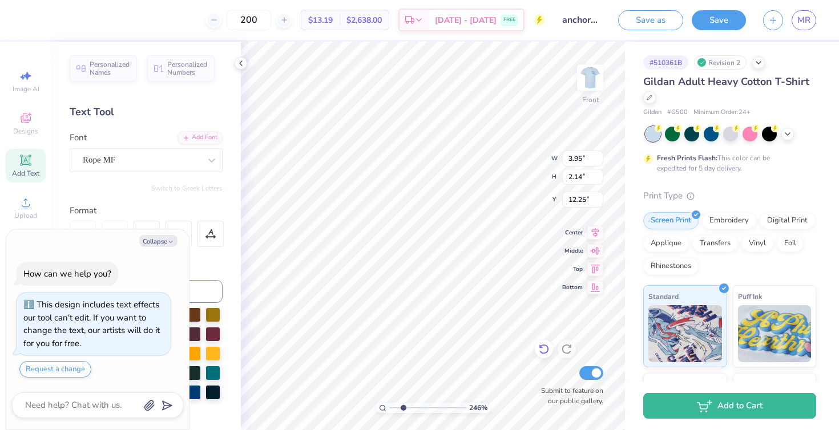
click at [544, 349] on icon at bounding box center [543, 349] width 11 height 11
type textarea "x"
type input "11.05"
type input "4.15"
type input "8.90"
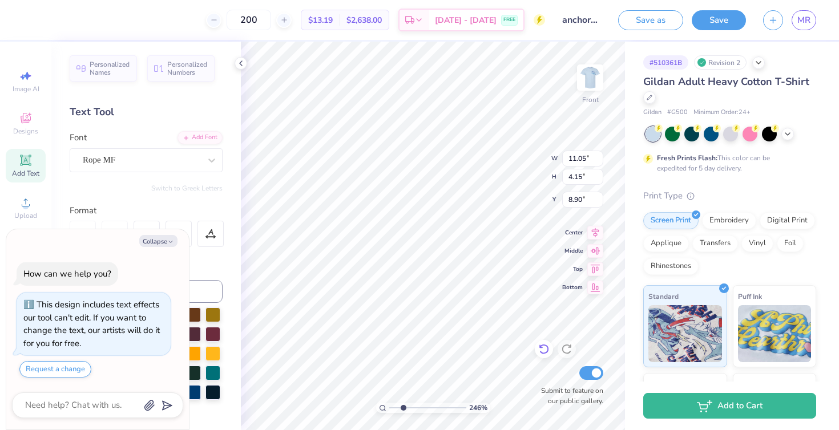
type textarea "x"
type input "8.89"
type textarea "x"
drag, startPoint x: 404, startPoint y: 407, endPoint x: 393, endPoint y: 407, distance: 10.9
type input "1.23"
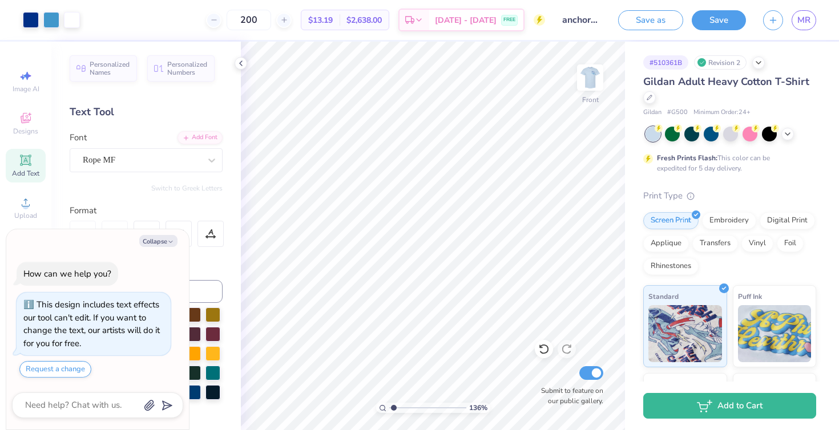
click at [393, 407] on input "range" at bounding box center [427, 408] width 77 height 10
click at [588, 79] on img at bounding box center [590, 78] width 46 height 46
type textarea "x"
drag, startPoint x: 394, startPoint y: 408, endPoint x: 432, endPoint y: 404, distance: 38.5
click at [432, 404] on input "range" at bounding box center [427, 408] width 77 height 10
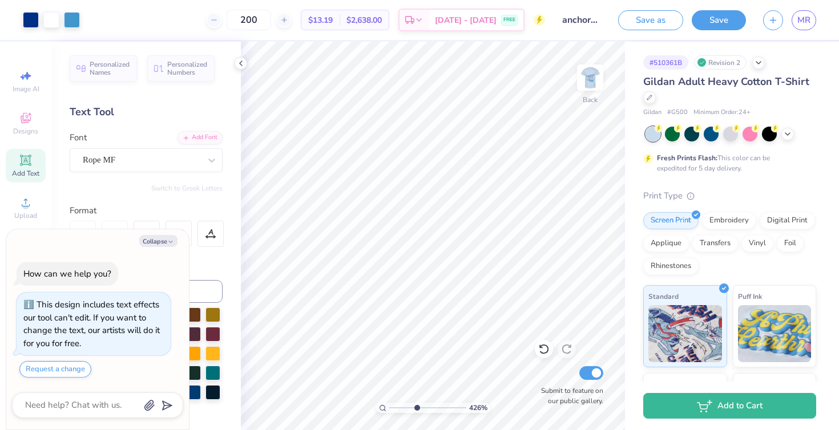
drag, startPoint x: 431, startPoint y: 406, endPoint x: 416, endPoint y: 406, distance: 14.8
type input "4.2"
click at [416, 406] on input "range" at bounding box center [427, 408] width 77 height 10
click at [583, 78] on img at bounding box center [590, 78] width 46 height 46
type textarea "x"
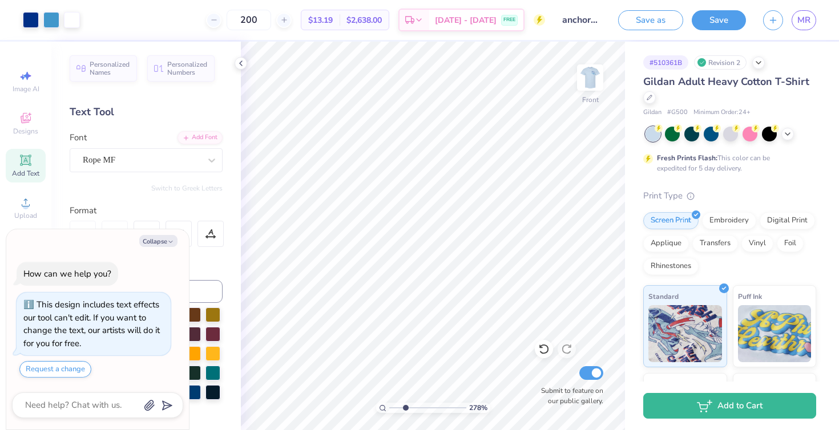
drag, startPoint x: 415, startPoint y: 408, endPoint x: 405, endPoint y: 408, distance: 10.3
type input "2.78"
click at [405, 408] on input "range" at bounding box center [427, 408] width 77 height 10
click at [586, 72] on img at bounding box center [590, 78] width 46 height 46
type textarea "x"
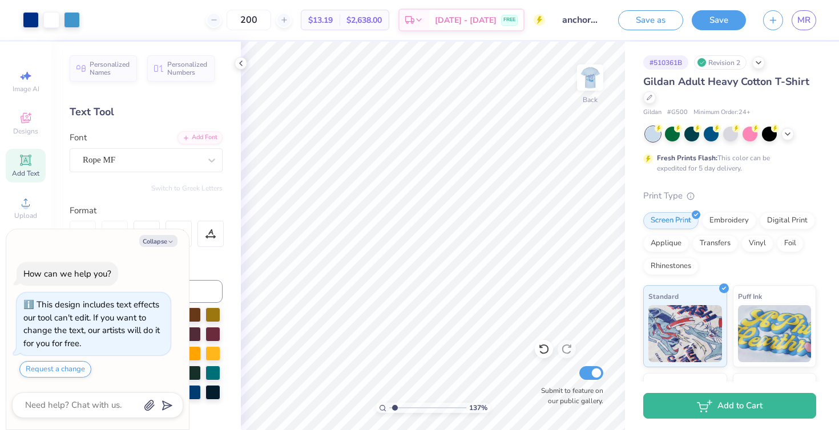
drag, startPoint x: 405, startPoint y: 406, endPoint x: 394, endPoint y: 406, distance: 10.3
type input "1.37"
click at [394, 406] on input "range" at bounding box center [427, 408] width 77 height 10
click at [587, 82] on img at bounding box center [590, 78] width 46 height 46
type textarea "x"
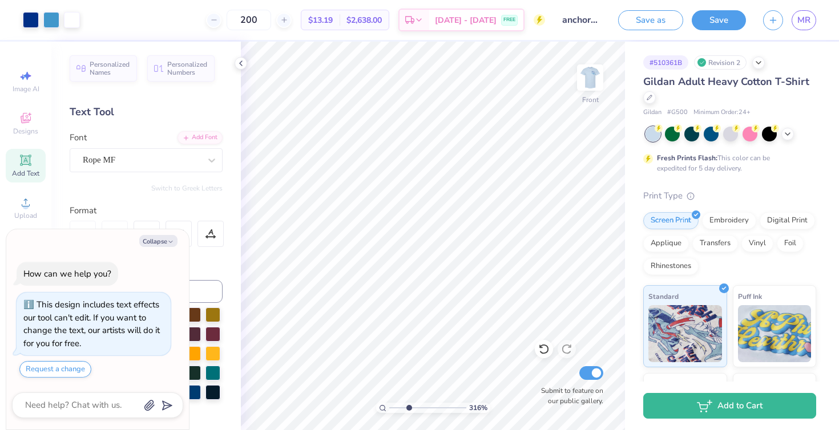
drag, startPoint x: 393, startPoint y: 406, endPoint x: 408, endPoint y: 405, distance: 15.5
type input "3.17"
click at [408, 405] on input "range" at bounding box center [427, 408] width 77 height 10
click at [170, 164] on div "Rope MF" at bounding box center [142, 160] width 120 height 18
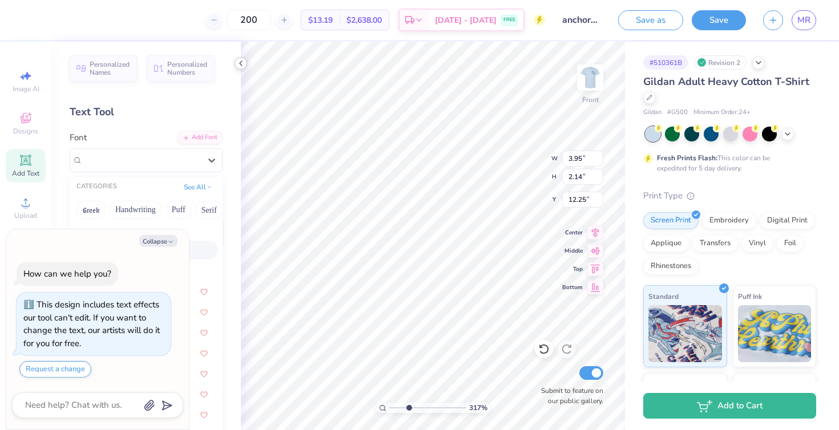
click at [239, 63] on icon at bounding box center [240, 63] width 9 height 9
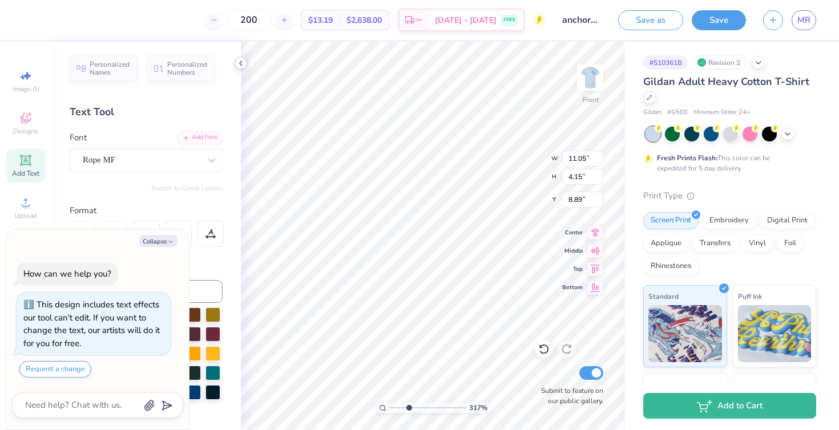
type textarea "x"
type input "11.05"
type input "4.15"
type input "8.89"
click at [163, 241] on button "Collapse" at bounding box center [158, 241] width 38 height 12
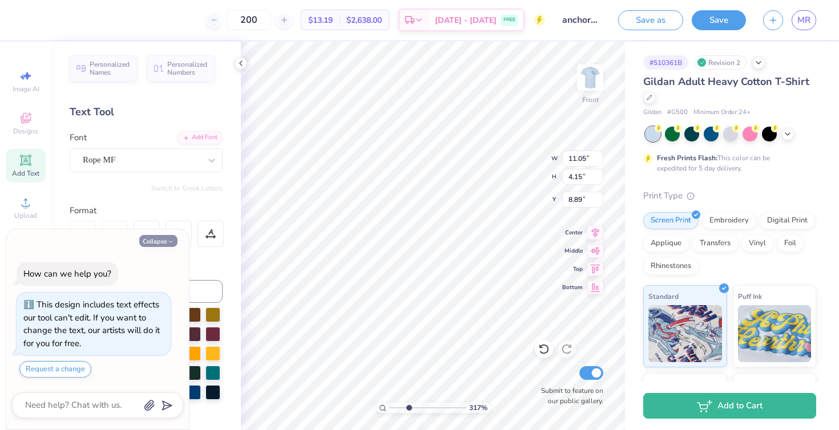
type textarea "x"
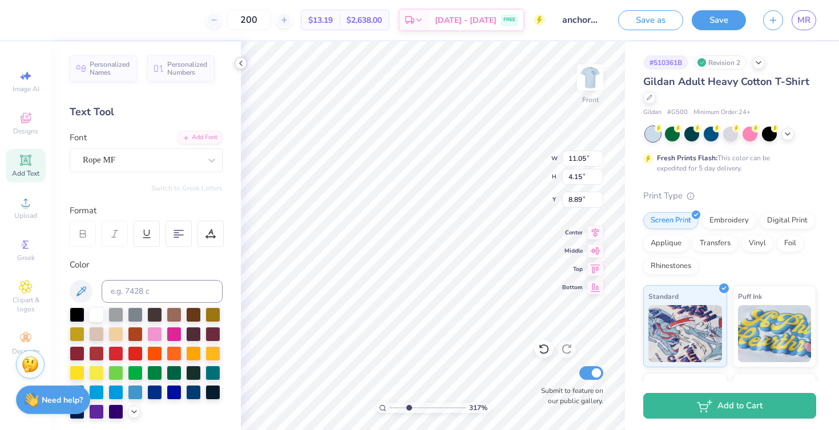
click at [240, 63] on polyline at bounding box center [241, 63] width 2 height 5
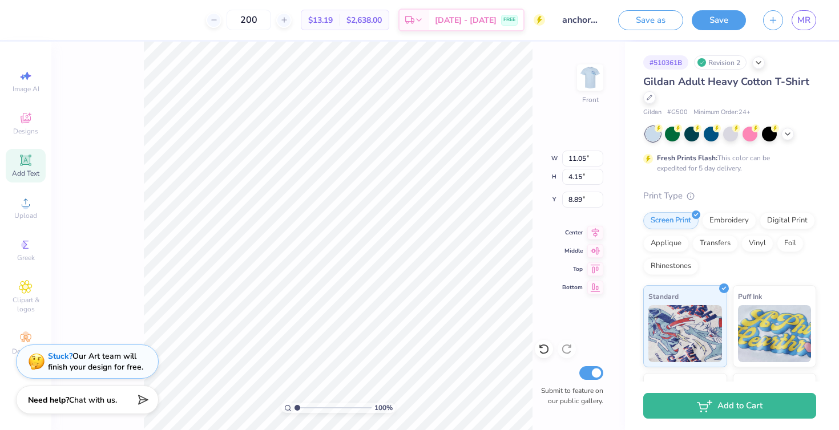
drag, startPoint x: 313, startPoint y: 406, endPoint x: 296, endPoint y: 406, distance: 17.7
click at [296, 406] on input "range" at bounding box center [332, 408] width 77 height 10
click at [582, 69] on img at bounding box center [590, 78] width 46 height 46
drag, startPoint x: 297, startPoint y: 406, endPoint x: 312, endPoint y: 403, distance: 15.2
click at [312, 403] on input "range" at bounding box center [332, 408] width 77 height 10
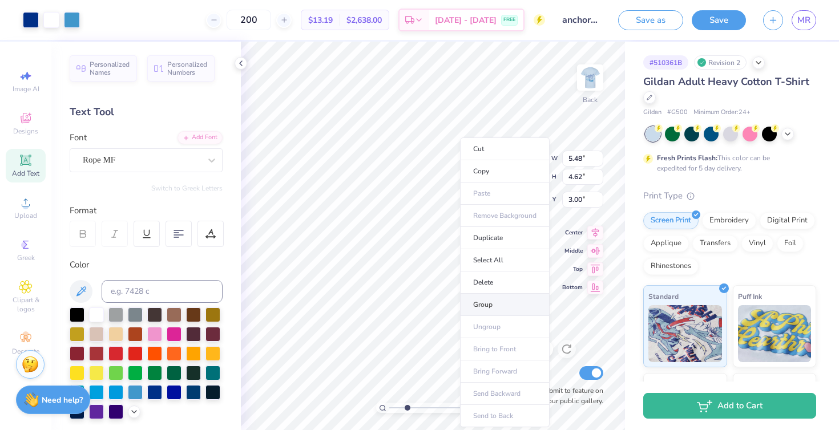
click at [479, 311] on li "Group" at bounding box center [505, 305] width 90 height 22
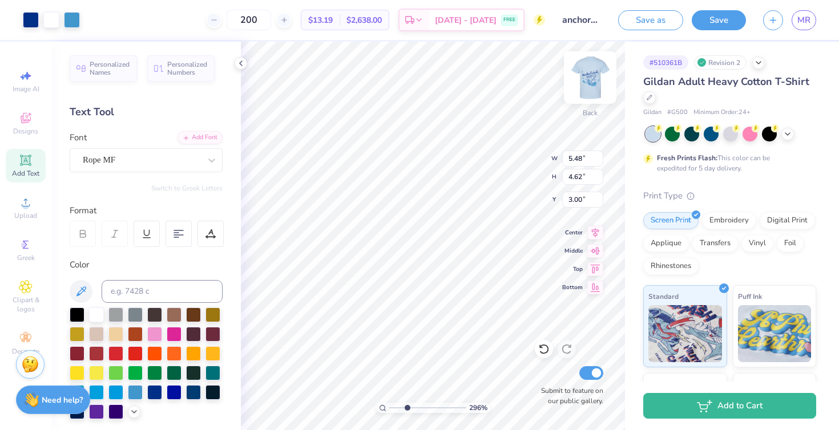
click at [589, 77] on img at bounding box center [590, 78] width 46 height 46
click at [241, 63] on icon at bounding box center [240, 63] width 9 height 9
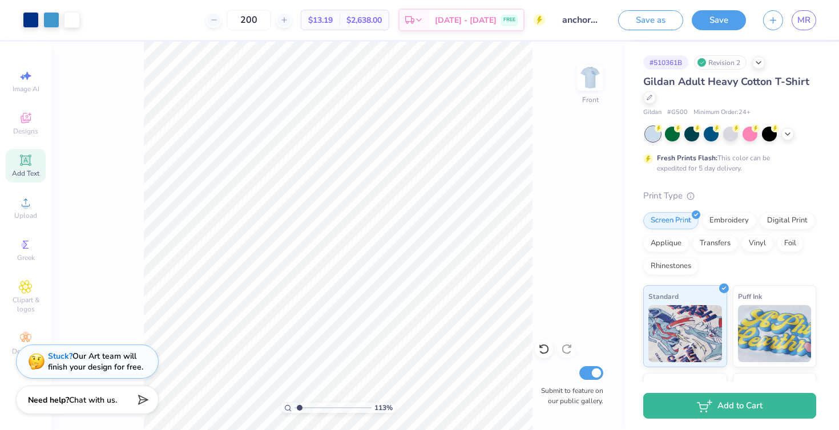
drag, startPoint x: 313, startPoint y: 406, endPoint x: 298, endPoint y: 407, distance: 14.3
type input "1.27"
click at [299, 407] on input "range" at bounding box center [332, 408] width 77 height 10
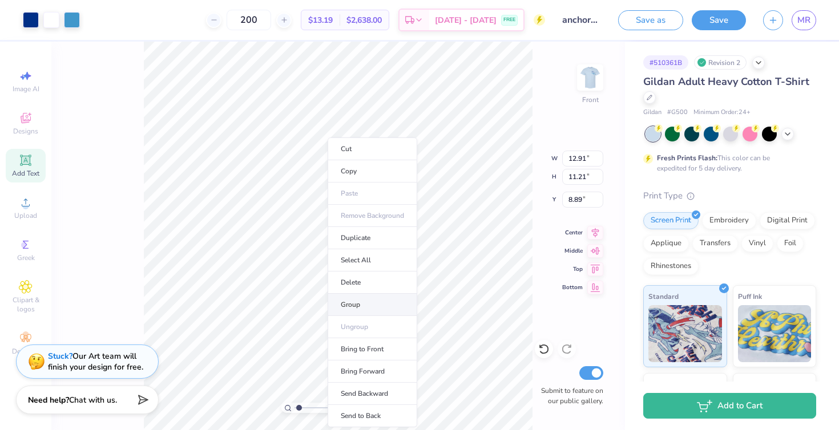
click at [347, 302] on li "Group" at bounding box center [373, 305] width 90 height 22
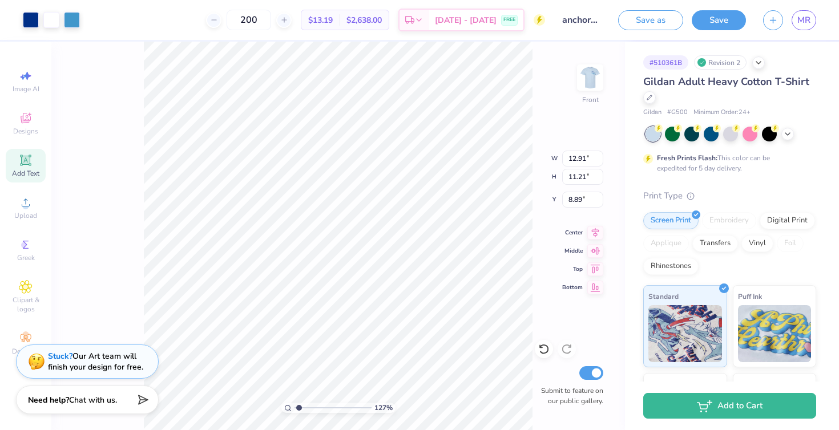
type input "12.12"
type input "10.52"
type input "9.68"
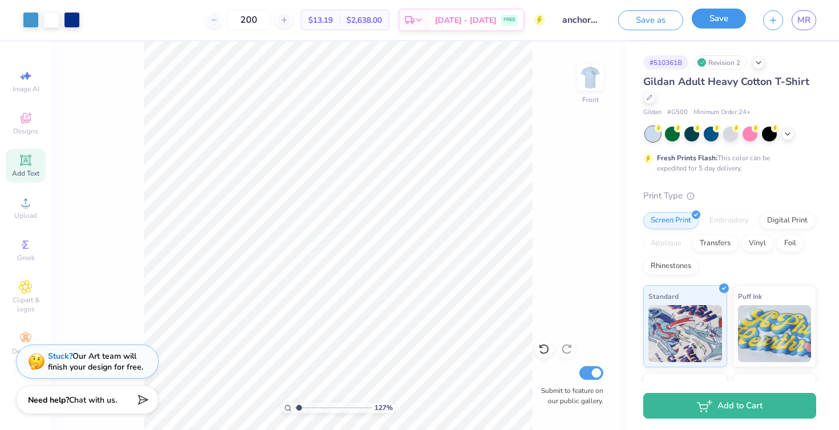
click at [719, 18] on button "Save" at bounding box center [719, 19] width 54 height 20
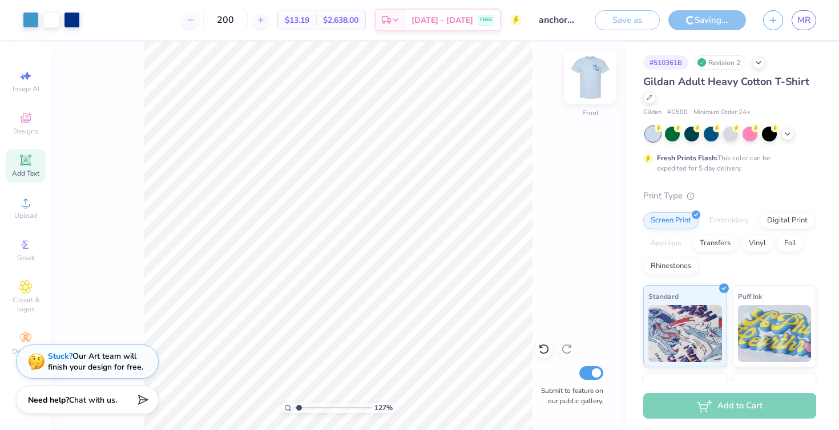
click at [588, 87] on img at bounding box center [590, 78] width 46 height 46
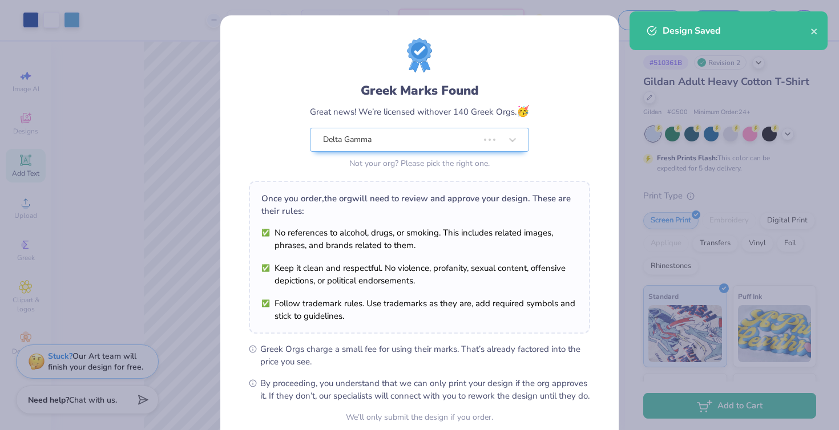
click at [282, 149] on body "Art colors 200 $13.19 Per Item $2,638.00 Total Est. Delivery [DATE] - [DATE] FR…" at bounding box center [419, 215] width 839 height 430
type input "5.06"
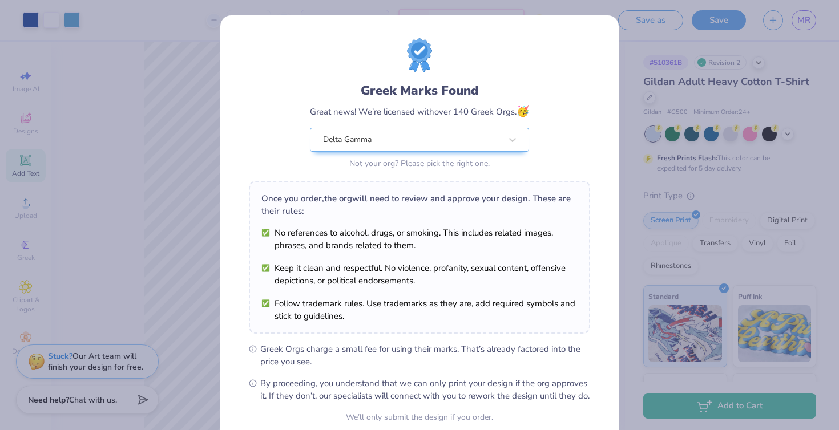
scroll to position [104, 0]
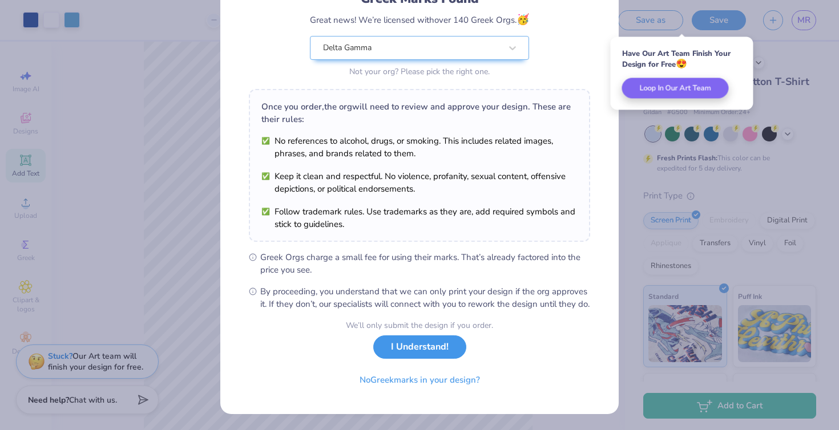
click at [426, 348] on button "I Understand!" at bounding box center [419, 347] width 93 height 23
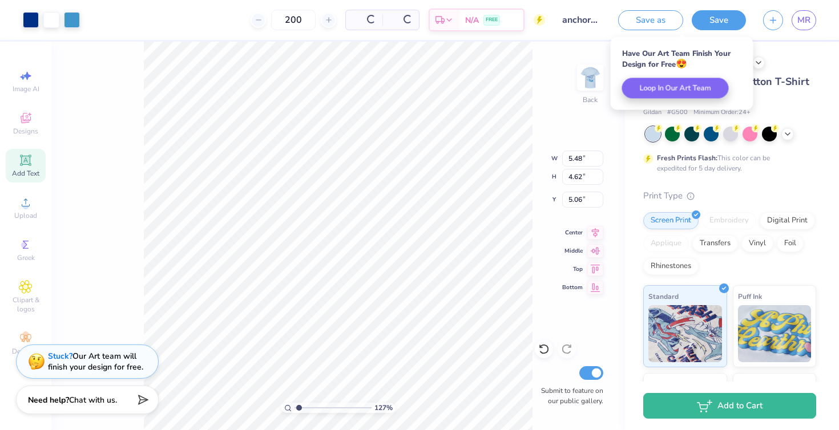
scroll to position [0, 0]
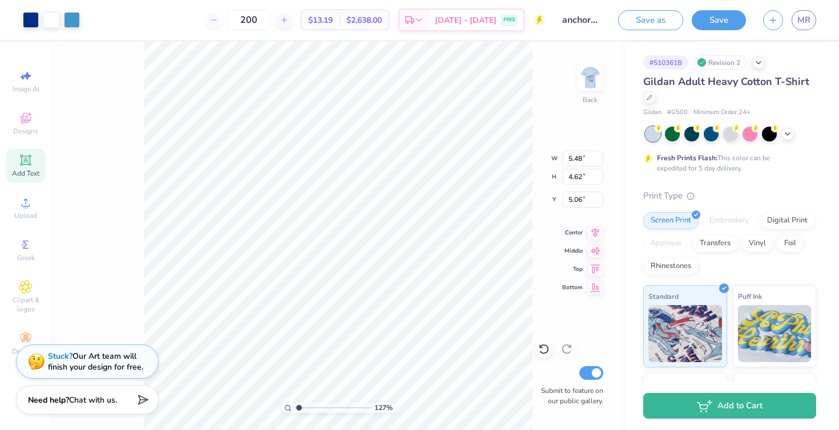
type input "13.01"
type input "10.97"
type input "5.14"
type input "11.99"
type input "10.12"
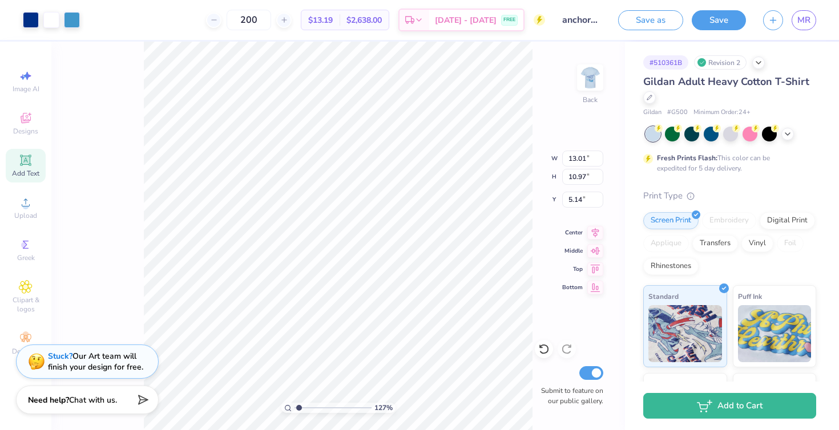
type input "5.13"
click at [305, 407] on input "range" at bounding box center [332, 408] width 77 height 10
click at [580, 82] on img at bounding box center [590, 78] width 46 height 46
click at [308, 405] on input "range" at bounding box center [332, 408] width 77 height 10
drag, startPoint x: 307, startPoint y: 407, endPoint x: 281, endPoint y: 407, distance: 26.3
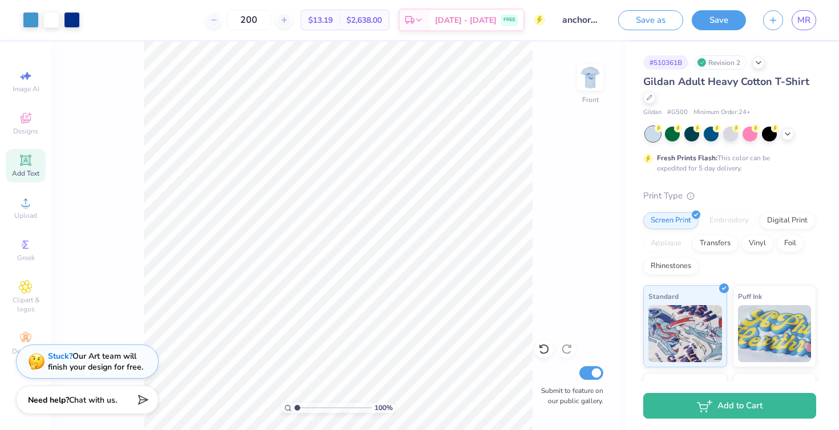
type input "1"
click at [294, 407] on input "range" at bounding box center [332, 408] width 77 height 10
type input "13.04"
type input "11.33"
type input "9.70"
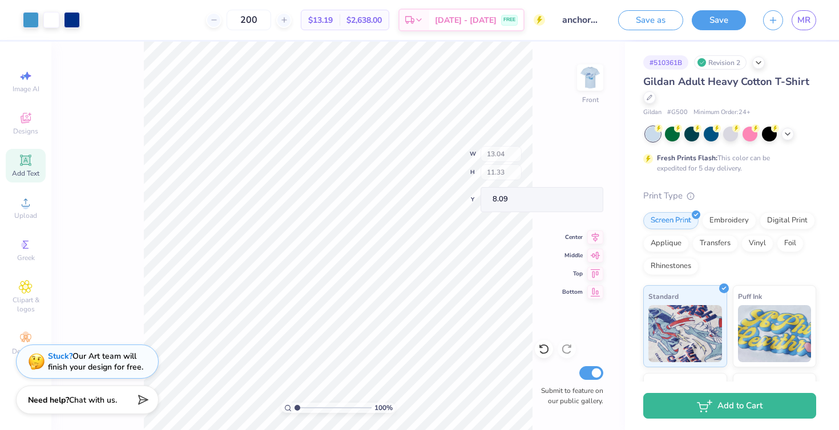
type input "8.09"
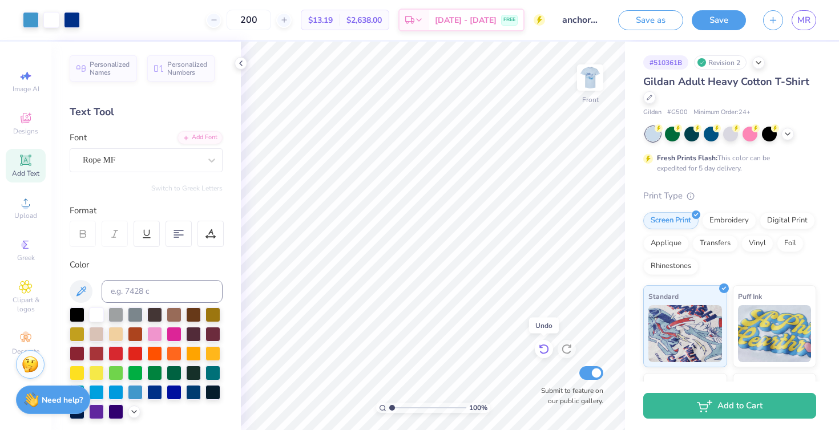
click at [543, 350] on icon at bounding box center [543, 349] width 11 height 11
click at [564, 347] on icon at bounding box center [566, 349] width 11 height 11
click at [544, 346] on icon at bounding box center [543, 349] width 11 height 11
click at [561, 347] on icon at bounding box center [566, 349] width 11 height 11
drag, startPoint x: 390, startPoint y: 407, endPoint x: 412, endPoint y: 407, distance: 22.3
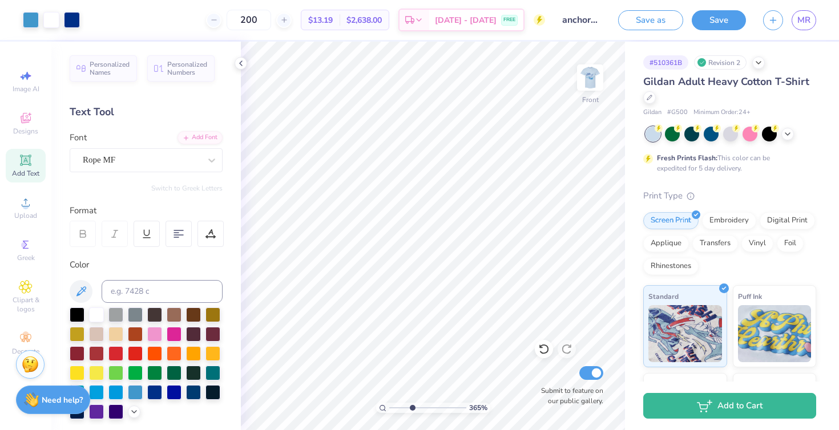
click at [412, 407] on input "range" at bounding box center [427, 408] width 77 height 10
click at [541, 351] on icon at bounding box center [543, 349] width 11 height 11
click at [565, 351] on icon at bounding box center [566, 349] width 11 height 11
drag, startPoint x: 412, startPoint y: 409, endPoint x: 396, endPoint y: 407, distance: 16.1
type input "1.62"
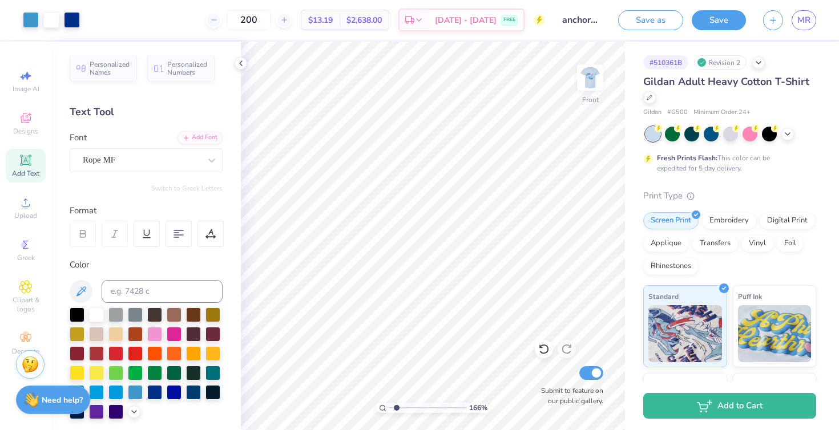
click at [396, 407] on input "range" at bounding box center [427, 408] width 77 height 10
click at [588, 79] on img at bounding box center [590, 78] width 46 height 46
type input "5.23"
type input "4.41"
type input "3.29"
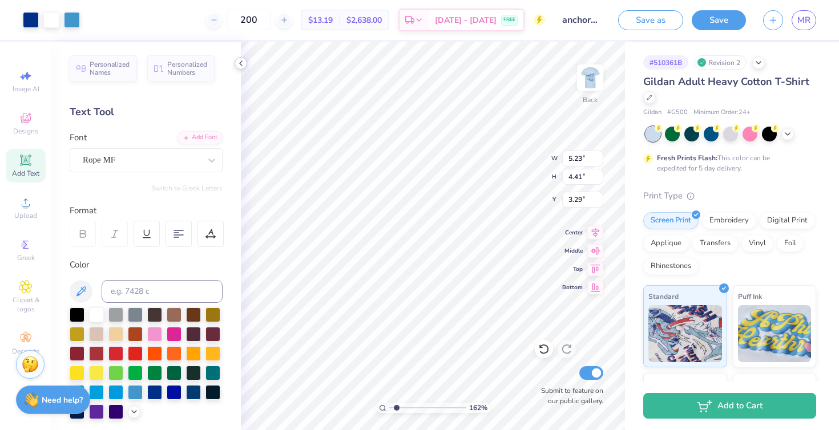
click at [240, 63] on polyline at bounding box center [241, 63] width 2 height 5
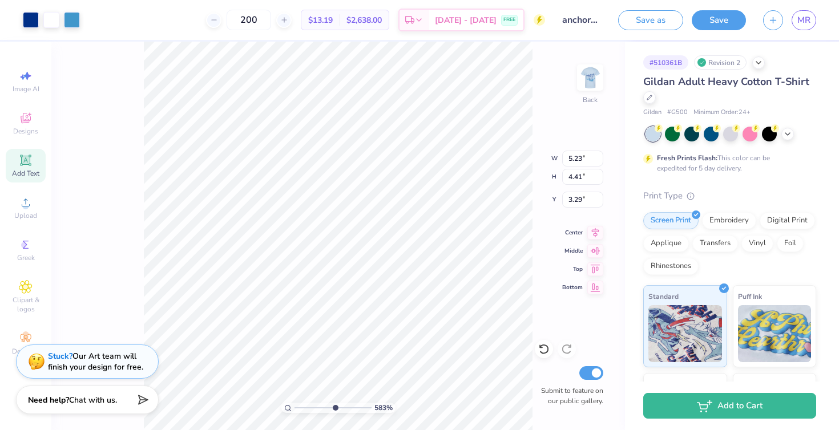
drag, startPoint x: 301, startPoint y: 406, endPoint x: 333, endPoint y: 403, distance: 31.6
click at [333, 403] on input "range" at bounding box center [332, 408] width 77 height 10
drag, startPoint x: 333, startPoint y: 406, endPoint x: 326, endPoint y: 406, distance: 6.8
click at [326, 406] on input "range" at bounding box center [332, 408] width 77 height 10
drag, startPoint x: 324, startPoint y: 408, endPoint x: 332, endPoint y: 407, distance: 8.0
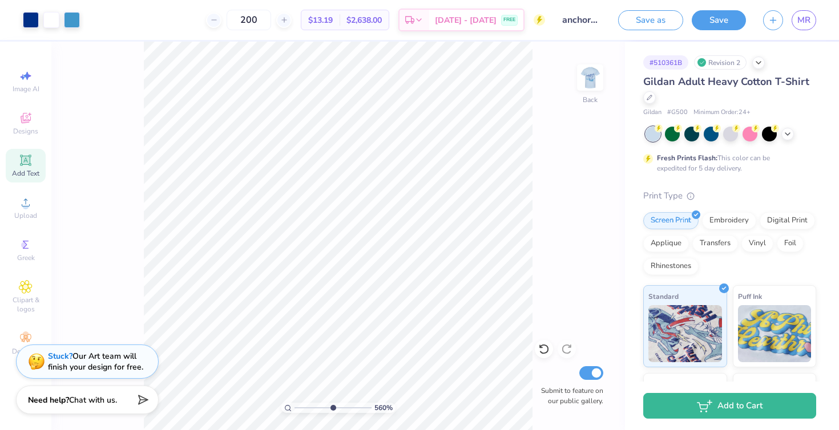
click at [332, 407] on input "range" at bounding box center [332, 408] width 77 height 10
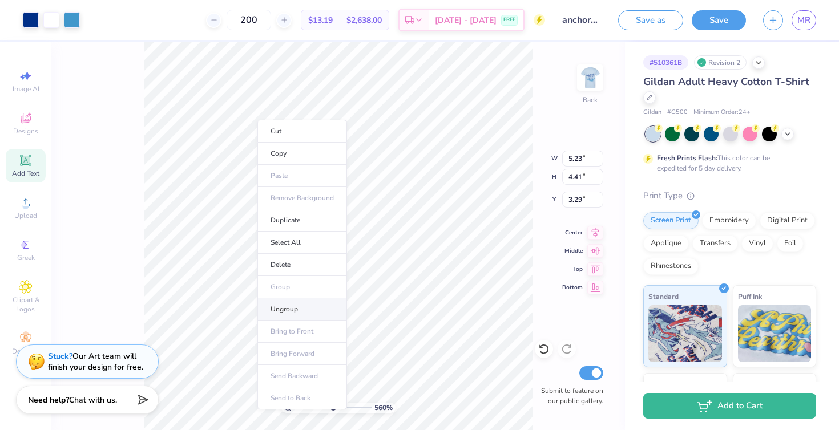
click at [294, 304] on li "Ungroup" at bounding box center [302, 309] width 90 height 22
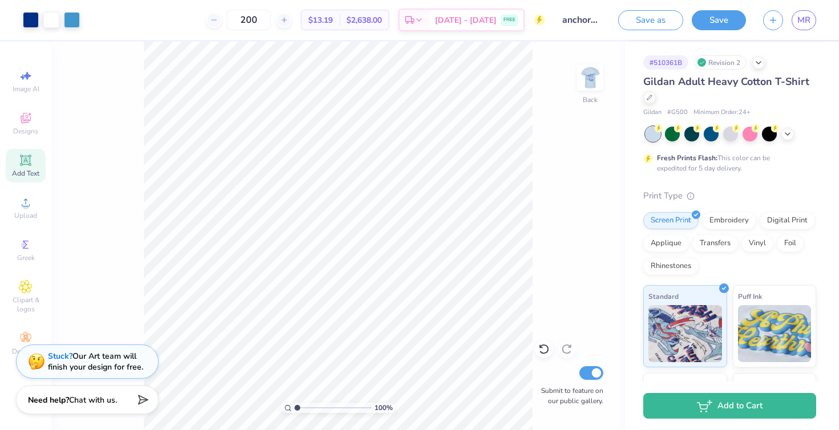
drag, startPoint x: 330, startPoint y: 405, endPoint x: 260, endPoint y: 389, distance: 72.0
click at [294, 403] on input "range" at bounding box center [332, 408] width 77 height 10
click at [581, 72] on img at bounding box center [590, 78] width 46 height 46
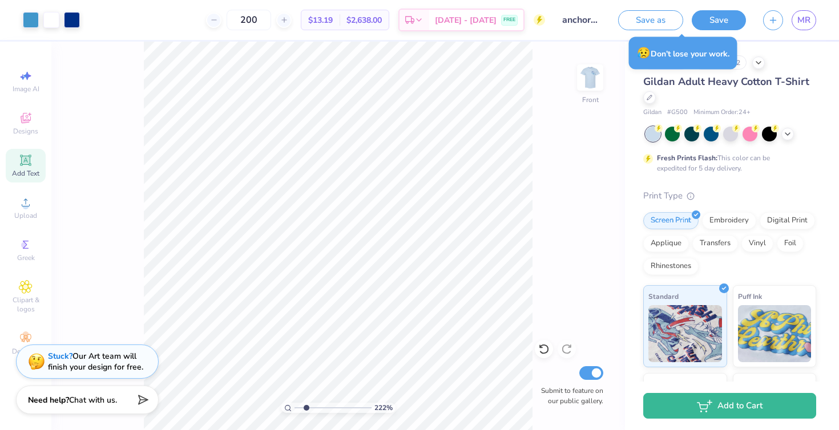
drag, startPoint x: 296, startPoint y: 406, endPoint x: 306, endPoint y: 406, distance: 10.3
click at [306, 406] on input "range" at bounding box center [332, 408] width 77 height 10
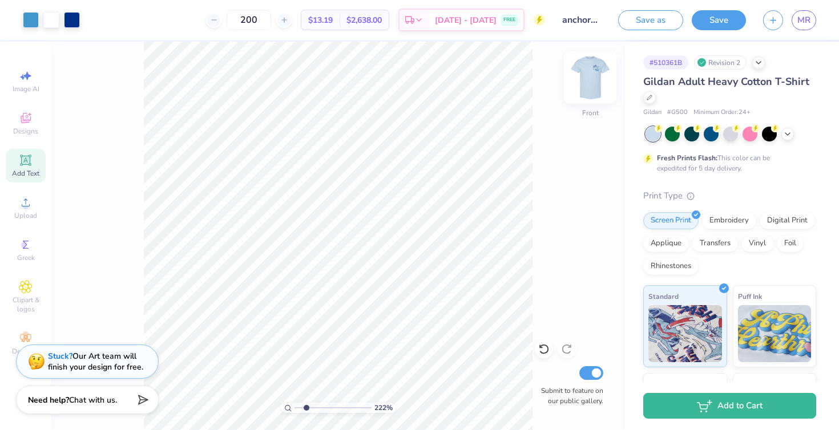
click at [580, 74] on img at bounding box center [590, 78] width 46 height 46
drag, startPoint x: 306, startPoint y: 406, endPoint x: 197, endPoint y: 361, distance: 118.2
type input "1"
click at [294, 403] on input "range" at bounding box center [332, 408] width 77 height 10
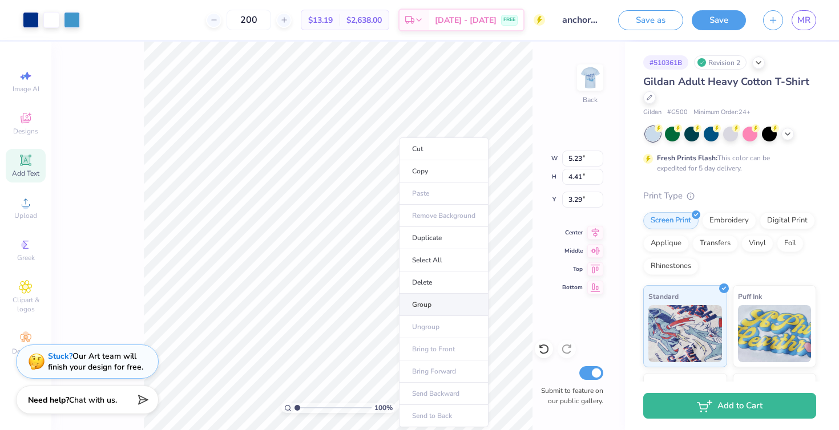
click at [423, 302] on li "Group" at bounding box center [444, 305] width 90 height 22
type input "7.22"
type input "13.28"
type input "11.21"
type input "7.31"
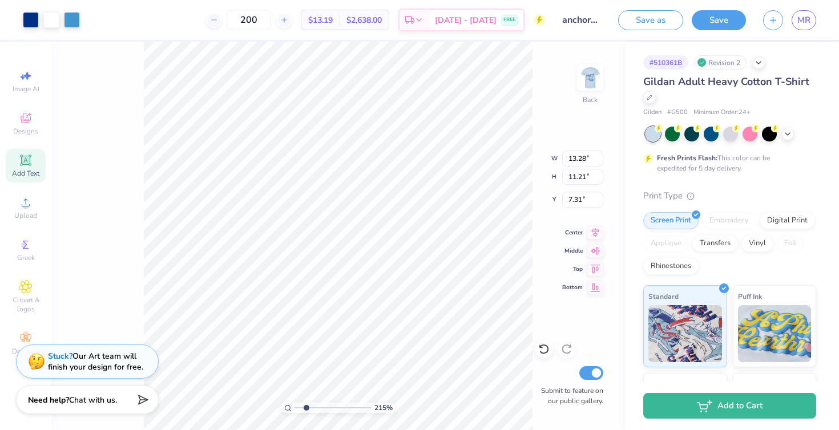
drag, startPoint x: 296, startPoint y: 406, endPoint x: 306, endPoint y: 407, distance: 9.7
click at [306, 407] on input "range" at bounding box center [332, 408] width 77 height 10
click at [540, 348] on icon at bounding box center [541, 347] width 2 height 2
click at [540, 347] on icon at bounding box center [541, 347] width 2 height 2
click at [539, 349] on icon at bounding box center [543, 349] width 11 height 11
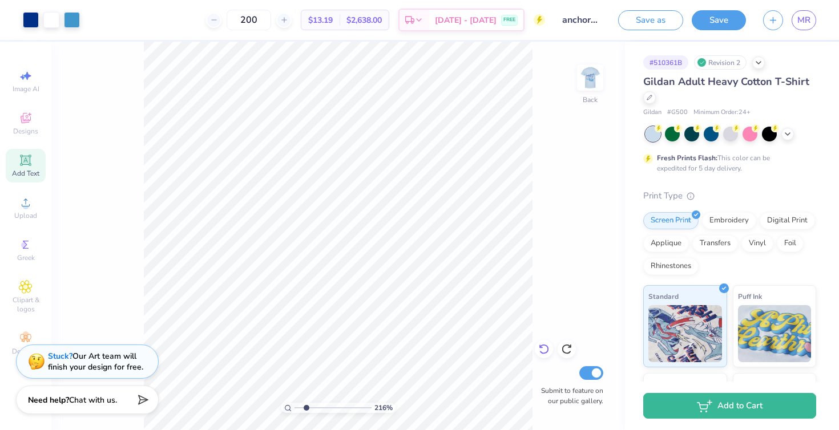
click at [538, 350] on icon at bounding box center [543, 349] width 11 height 11
click at [566, 348] on icon at bounding box center [566, 349] width 11 height 11
click at [543, 346] on icon at bounding box center [543, 349] width 11 height 11
drag, startPoint x: 306, startPoint y: 407, endPoint x: 344, endPoint y: 407, distance: 38.2
click at [344, 406] on input "range" at bounding box center [332, 408] width 77 height 10
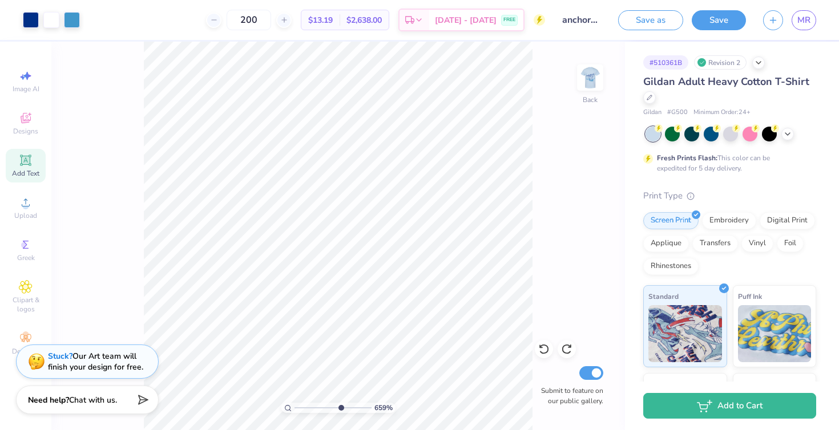
click at [340, 404] on input "range" at bounding box center [332, 408] width 77 height 10
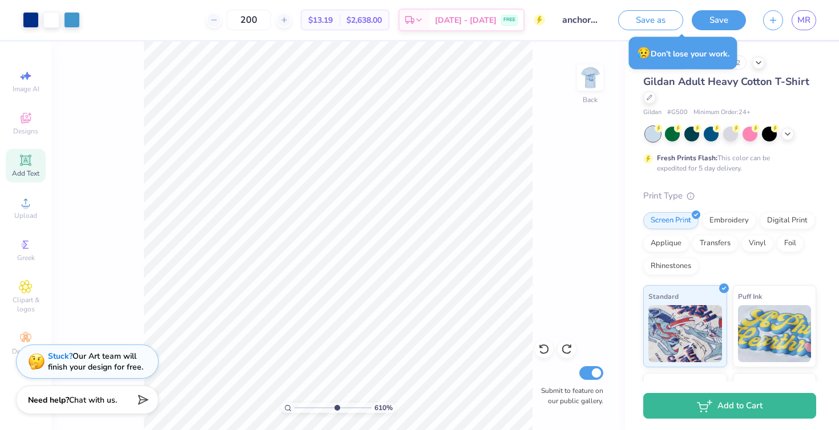
click at [336, 405] on input "range" at bounding box center [332, 408] width 77 height 10
click at [335, 407] on input "range" at bounding box center [332, 408] width 77 height 10
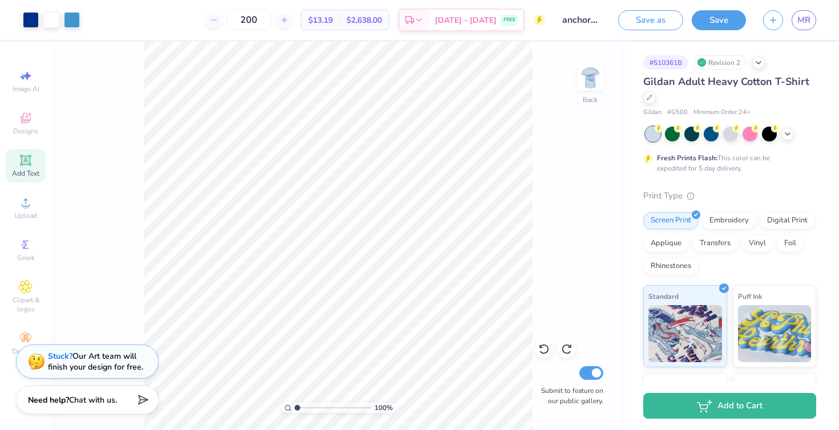
drag, startPoint x: 334, startPoint y: 405, endPoint x: 287, endPoint y: 413, distance: 48.6
type input "1"
click at [294, 413] on input "range" at bounding box center [332, 408] width 77 height 10
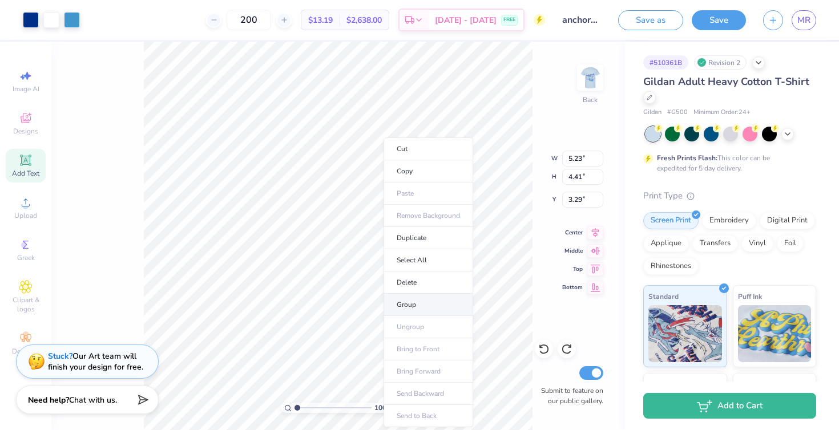
click at [403, 302] on li "Group" at bounding box center [429, 305] width 90 height 22
type input "3.00"
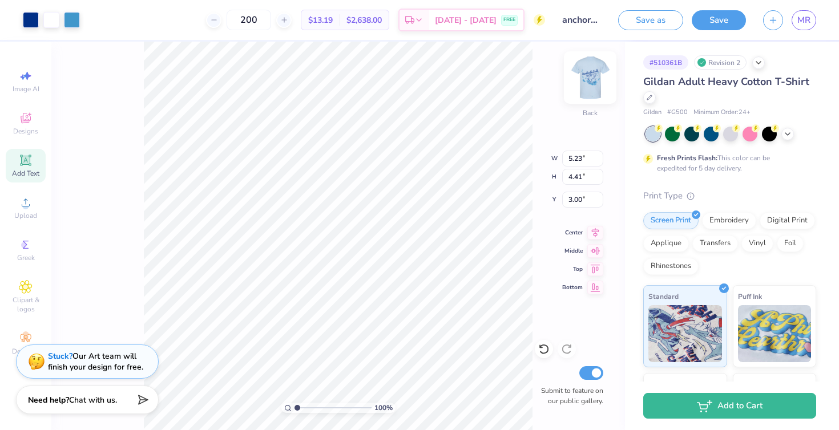
click at [589, 84] on img at bounding box center [590, 78] width 46 height 46
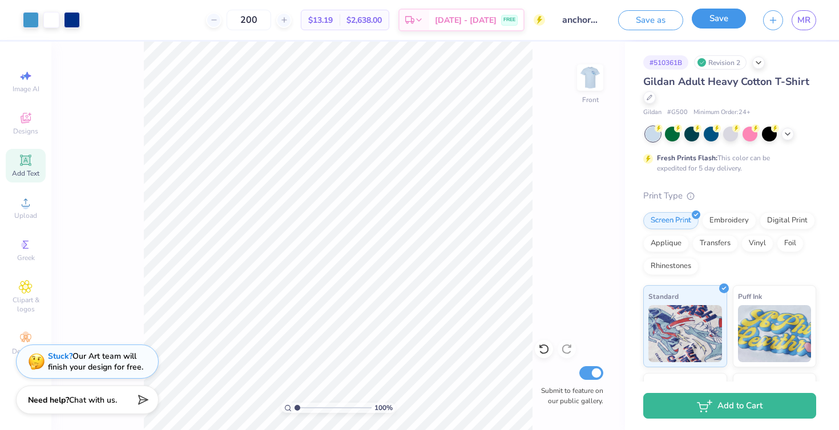
click at [709, 23] on button "Save" at bounding box center [719, 19] width 54 height 20
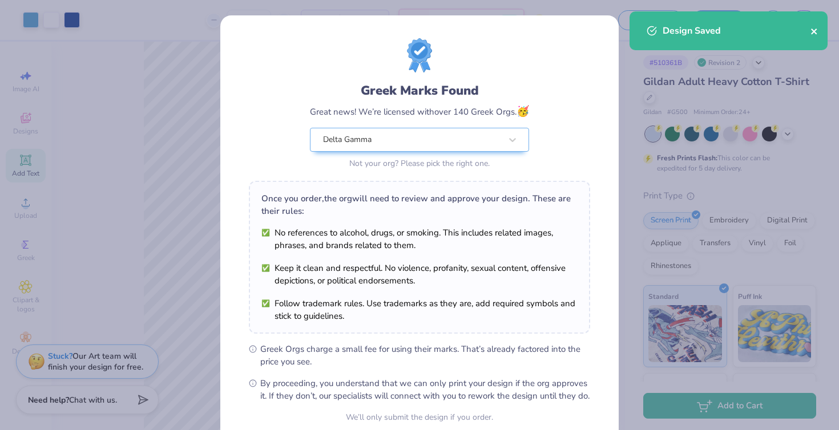
click at [813, 29] on icon "close" at bounding box center [814, 31] width 8 height 9
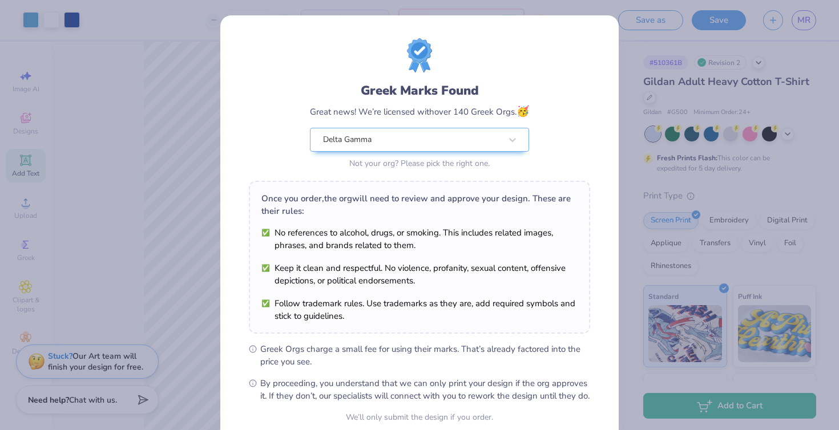
scroll to position [104, 0]
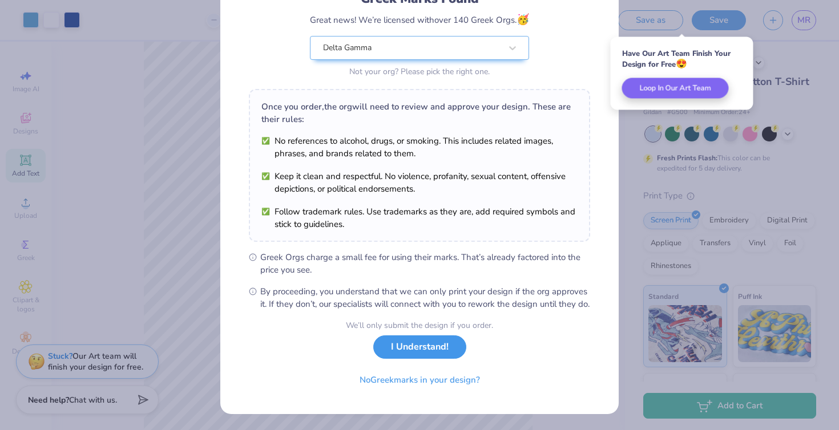
click at [438, 344] on button "I Understand!" at bounding box center [419, 347] width 93 height 23
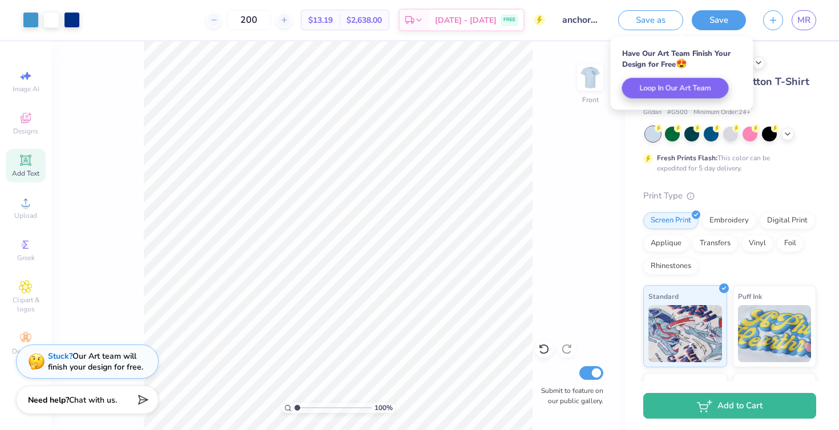
scroll to position [0, 0]
